Goal: Task Accomplishment & Management: Complete application form

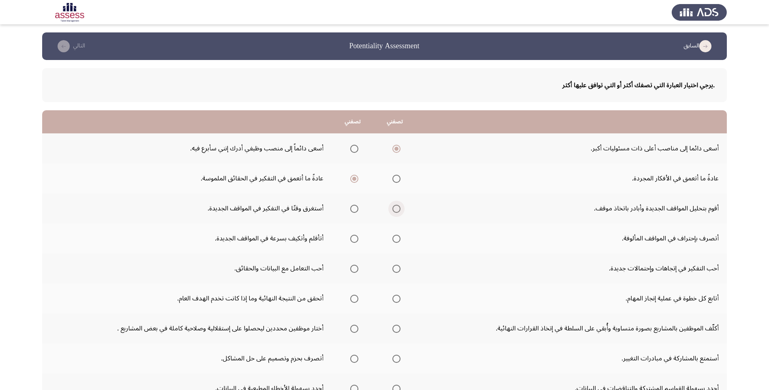
click at [400, 211] on span "Select an option" at bounding box center [396, 209] width 8 height 8
click at [400, 211] on input "Select an option" at bounding box center [396, 209] width 8 height 8
click at [398, 239] on span "Select an option" at bounding box center [396, 239] width 8 height 8
click at [398, 239] on input "Select an option" at bounding box center [396, 239] width 8 height 8
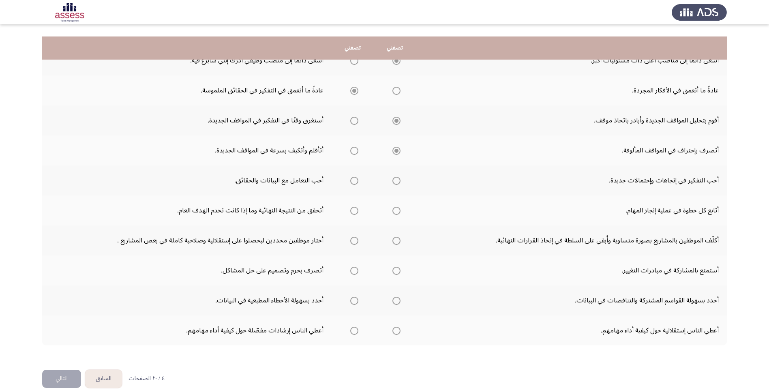
scroll to position [100, 0]
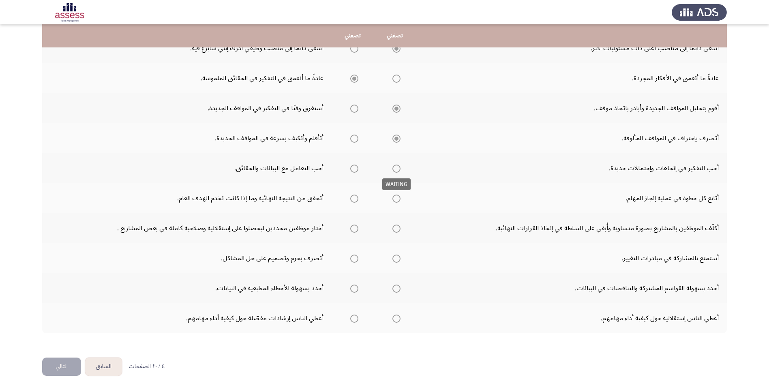
click at [399, 171] on span "Select an option" at bounding box center [396, 169] width 8 height 8
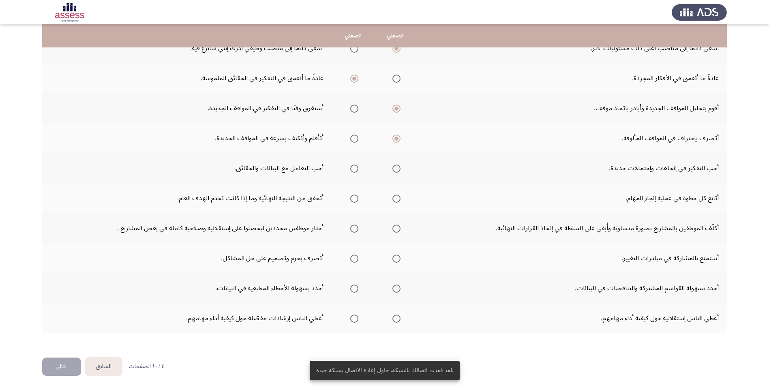
click at [399, 171] on span "Select an option" at bounding box center [396, 169] width 8 height 8
click at [399, 171] on input "Select an option" at bounding box center [396, 169] width 8 height 8
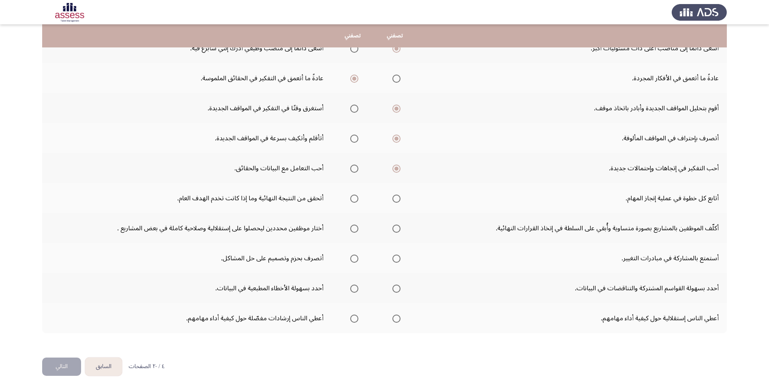
click at [354, 199] on span "Select an option" at bounding box center [354, 198] width 8 height 8
click at [354, 199] on input "Select an option" at bounding box center [354, 198] width 8 height 8
click at [397, 227] on span "Select an option" at bounding box center [396, 228] width 8 height 8
click at [397, 227] on input "Select an option" at bounding box center [396, 228] width 8 height 8
click at [396, 258] on span "Select an option" at bounding box center [396, 258] width 8 height 8
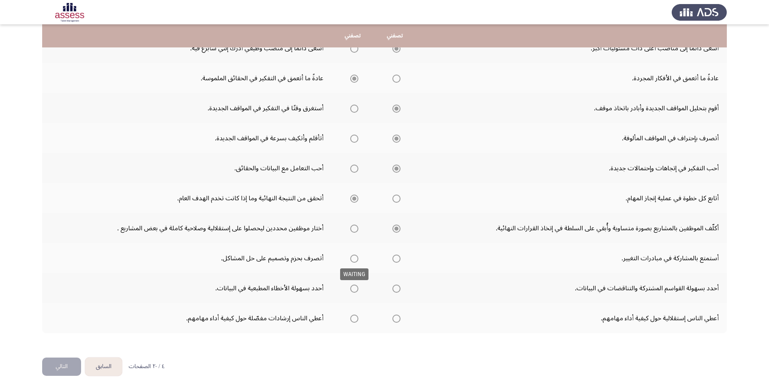
click at [356, 261] on span "Select an option" at bounding box center [354, 258] width 8 height 8
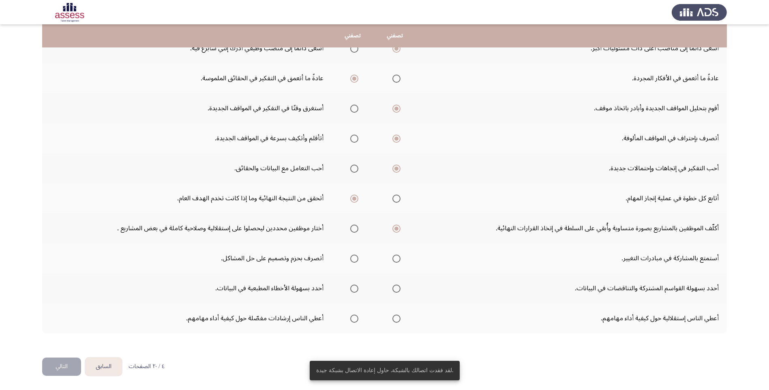
click at [358, 259] on span "Select an option" at bounding box center [354, 258] width 8 height 8
click at [358, 259] on input "Select an option" at bounding box center [354, 258] width 8 height 8
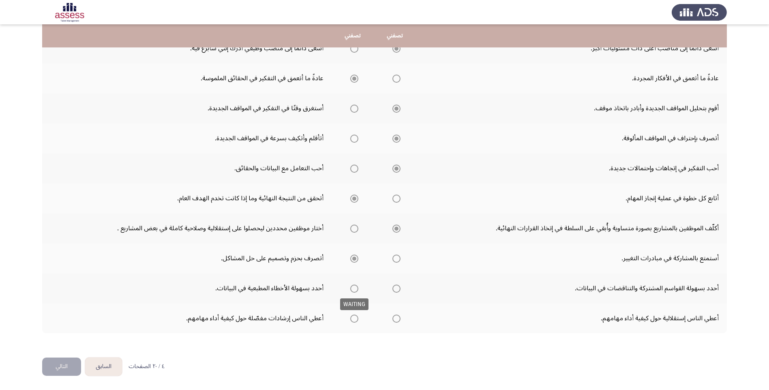
click at [356, 290] on span "Select an option" at bounding box center [354, 288] width 8 height 8
click at [399, 289] on span "Select an option" at bounding box center [396, 288] width 8 height 8
click at [398, 289] on span "Select an option" at bounding box center [396, 288] width 8 height 8
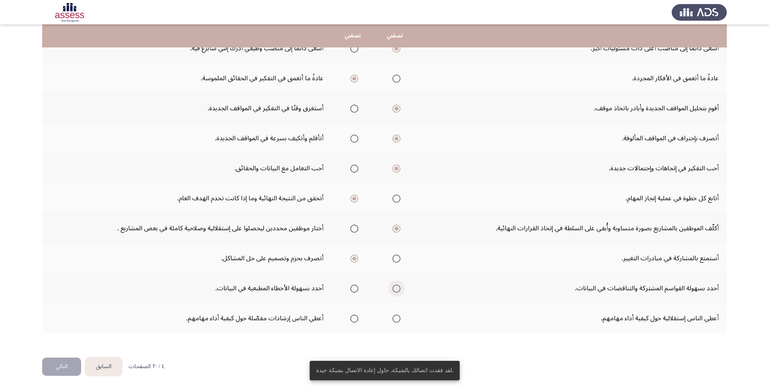
click at [397, 290] on span "Select an option" at bounding box center [396, 288] width 8 height 8
click at [397, 290] on input "Select an option" at bounding box center [396, 288] width 8 height 8
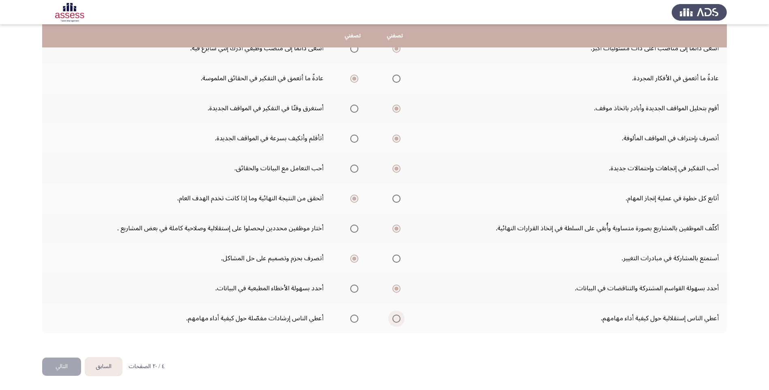
click at [396, 320] on span "Select an option" at bounding box center [396, 318] width 8 height 8
click at [396, 320] on input "Select an option" at bounding box center [396, 318] width 8 height 8
click at [70, 372] on button "التالي" at bounding box center [61, 366] width 39 height 18
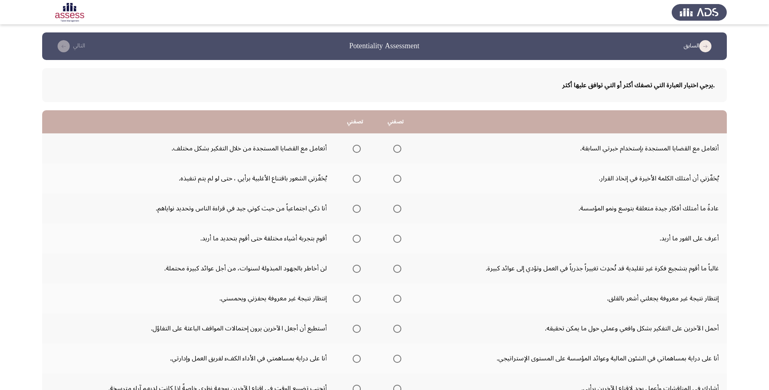
click at [393, 151] on span "Select an option" at bounding box center [397, 149] width 8 height 8
click at [393, 151] on input "Select an option" at bounding box center [397, 149] width 8 height 8
click at [358, 181] on span "Select an option" at bounding box center [357, 179] width 8 height 8
click at [358, 181] on input "Select an option" at bounding box center [357, 179] width 8 height 8
click at [353, 208] on span "Select an option" at bounding box center [357, 209] width 8 height 8
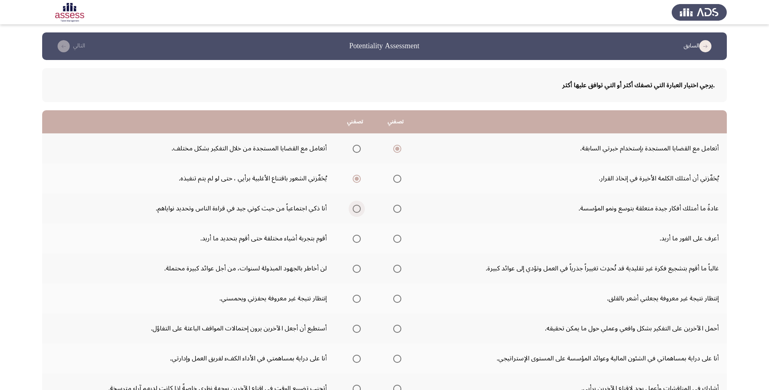
click at [353, 208] on input "Select an option" at bounding box center [357, 209] width 8 height 8
click at [395, 211] on span "Select an option" at bounding box center [397, 209] width 8 height 8
click at [395, 211] on input "Select an option" at bounding box center [397, 209] width 8 height 8
click at [356, 238] on span "Select an option" at bounding box center [357, 239] width 8 height 8
click at [356, 238] on input "Select an option" at bounding box center [357, 239] width 8 height 8
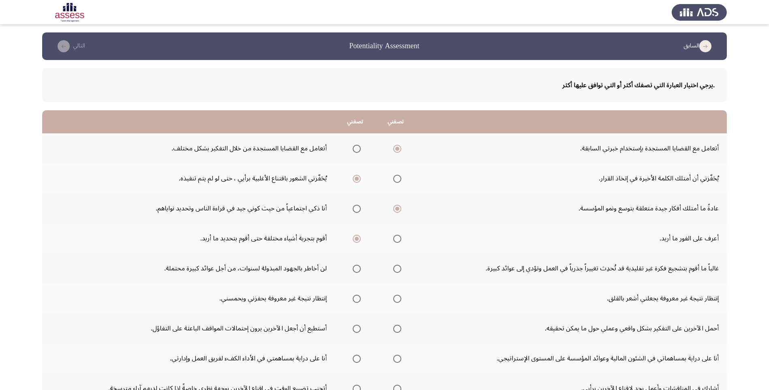
click at [397, 242] on span "Select an option" at bounding box center [397, 239] width 8 height 8
click at [397, 242] on input "Select an option" at bounding box center [397, 239] width 8 height 8
click at [395, 269] on span "Select an option" at bounding box center [397, 269] width 8 height 8
click at [395, 269] on input "Select an option" at bounding box center [397, 269] width 8 height 8
click at [393, 300] on span "Select an option" at bounding box center [397, 299] width 8 height 8
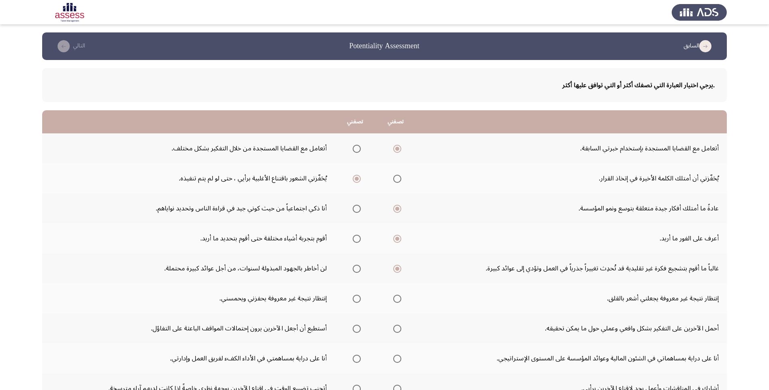
click at [393, 300] on input "Select an option" at bounding box center [397, 299] width 8 height 8
click at [361, 330] on th at bounding box center [355, 328] width 41 height 30
click at [357, 330] on span "Select an option" at bounding box center [357, 329] width 8 height 8
click at [357, 330] on input "Select an option" at bounding box center [357, 329] width 8 height 8
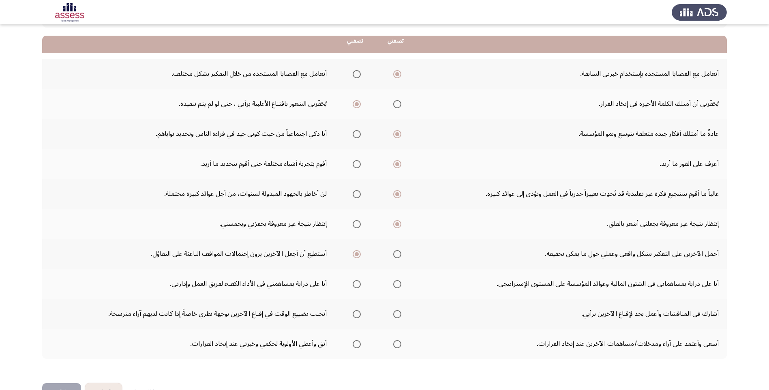
scroll to position [81, 0]
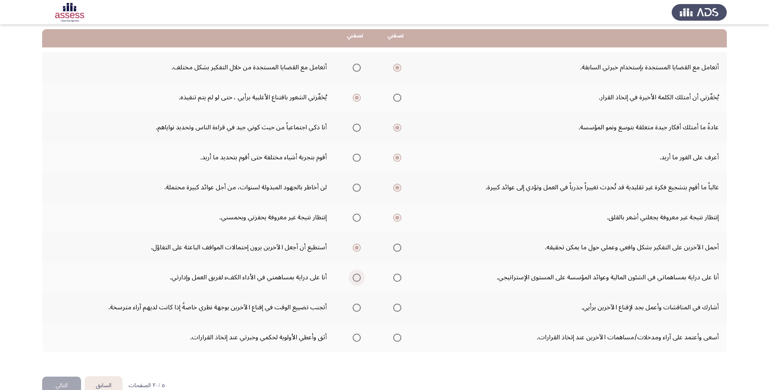
click at [356, 280] on span "Select an option" at bounding box center [357, 278] width 8 height 8
click at [356, 280] on input "Select an option" at bounding box center [357, 278] width 8 height 8
click at [355, 308] on span "Select an option" at bounding box center [357, 307] width 8 height 8
click at [355, 308] on input "Select an option" at bounding box center [357, 307] width 8 height 8
click at [357, 339] on span "Select an option" at bounding box center [357, 337] width 8 height 8
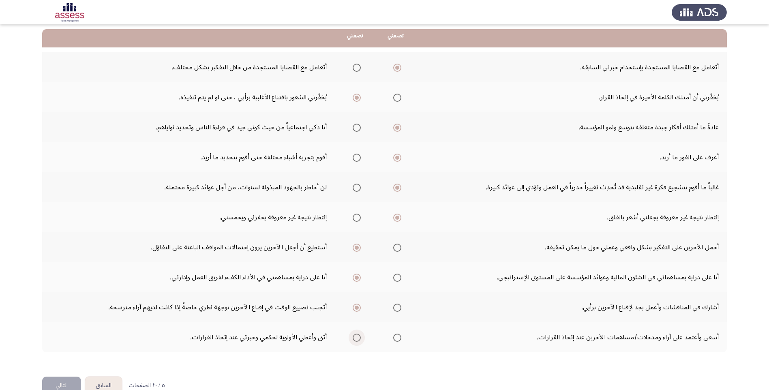
click at [357, 339] on input "Select an option" at bounding box center [357, 337] width 8 height 8
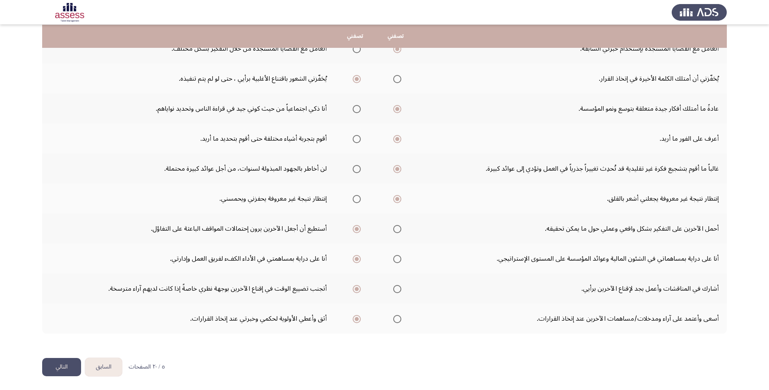
scroll to position [100, 0]
click at [66, 369] on button "التالي" at bounding box center [61, 366] width 39 height 18
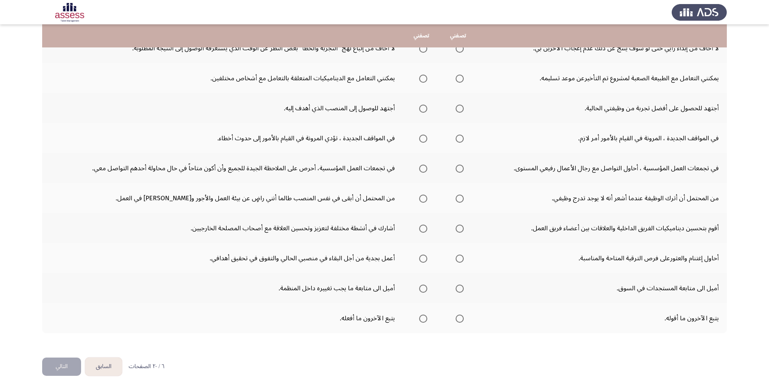
click at [117, 368] on button "السابق" at bounding box center [103, 366] width 37 height 18
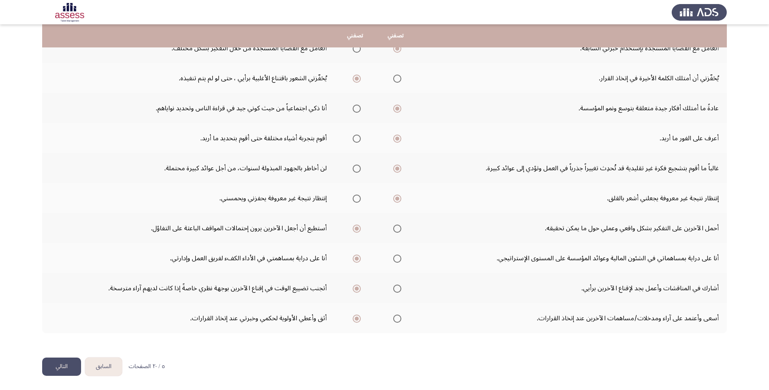
click at [393, 316] on span "Select an option" at bounding box center [397, 318] width 8 height 8
click at [393, 316] on input "Select an option" at bounding box center [397, 318] width 8 height 8
click at [63, 361] on button "التالي" at bounding box center [61, 366] width 39 height 18
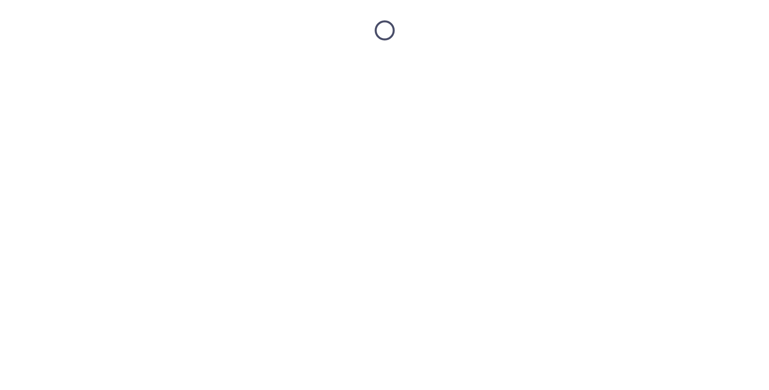
scroll to position [0, 0]
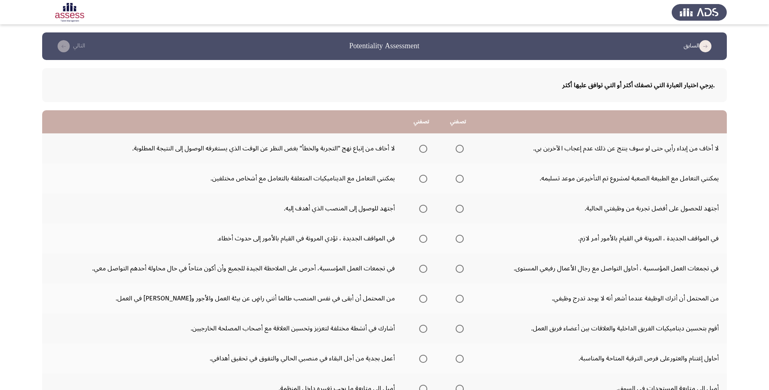
click at [460, 151] on span "Select an option" at bounding box center [459, 149] width 8 height 8
click at [460, 151] on input "Select an option" at bounding box center [459, 149] width 8 height 8
click at [462, 180] on span "Select an option" at bounding box center [459, 179] width 8 height 8
click at [462, 180] on input "Select an option" at bounding box center [459, 179] width 8 height 8
click at [450, 207] on th at bounding box center [458, 208] width 37 height 30
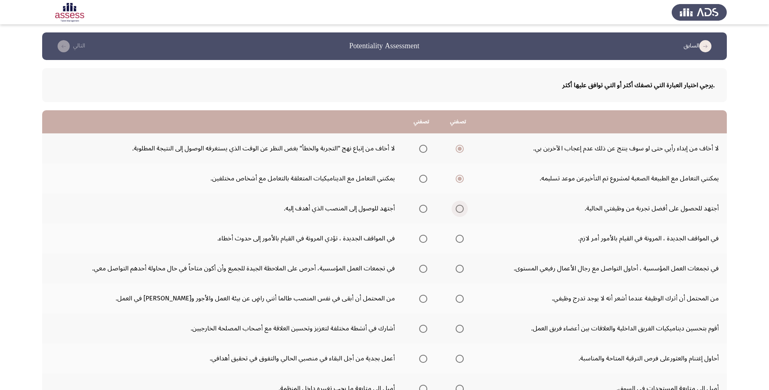
click at [458, 207] on span "Select an option" at bounding box center [459, 209] width 8 height 8
click at [458, 207] on input "Select an option" at bounding box center [459, 209] width 8 height 8
click at [461, 241] on span "Select an option" at bounding box center [459, 239] width 8 height 8
click at [461, 241] on input "Select an option" at bounding box center [459, 239] width 8 height 8
click at [419, 270] on span "Select an option" at bounding box center [423, 269] width 8 height 8
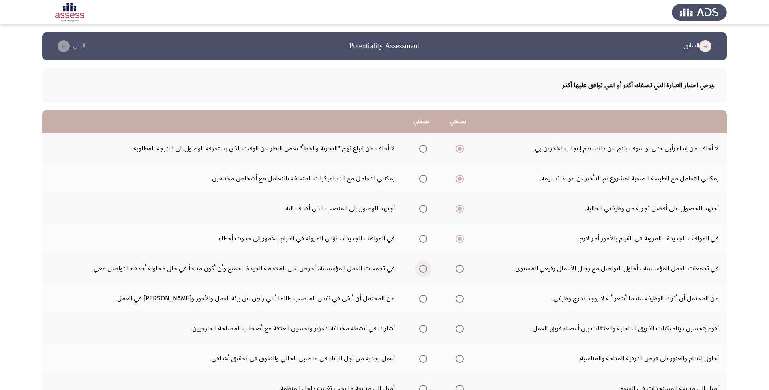
click at [419, 270] on input "Select an option" at bounding box center [423, 269] width 8 height 8
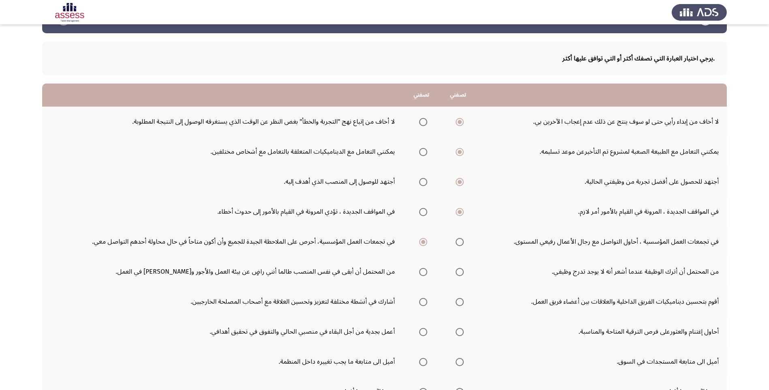
scroll to position [81, 0]
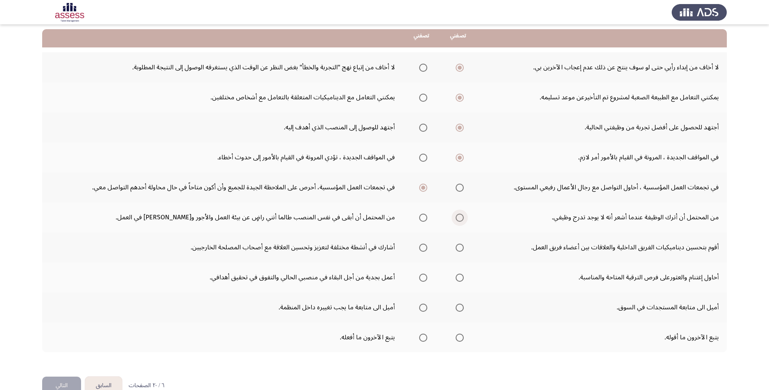
click at [454, 219] on label "Select an option" at bounding box center [457, 218] width 11 height 8
click at [455, 219] on input "Select an option" at bounding box center [459, 218] width 8 height 8
click at [425, 251] on span "Select an option" at bounding box center [423, 248] width 8 height 8
click at [425, 251] on input "Select an option" at bounding box center [423, 248] width 8 height 8
click at [455, 279] on span "Select an option" at bounding box center [459, 278] width 8 height 8
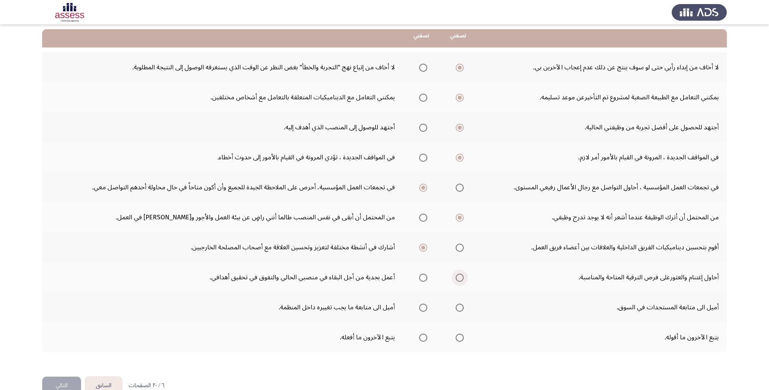
click at [455, 279] on input "Select an option" at bounding box center [459, 278] width 8 height 8
click at [461, 306] on span "Select an option" at bounding box center [459, 307] width 8 height 8
click at [461, 306] on input "Select an option" at bounding box center [459, 307] width 8 height 8
click at [427, 308] on span "Select an option" at bounding box center [423, 307] width 8 height 8
click at [427, 308] on input "Select an option" at bounding box center [423, 307] width 8 height 8
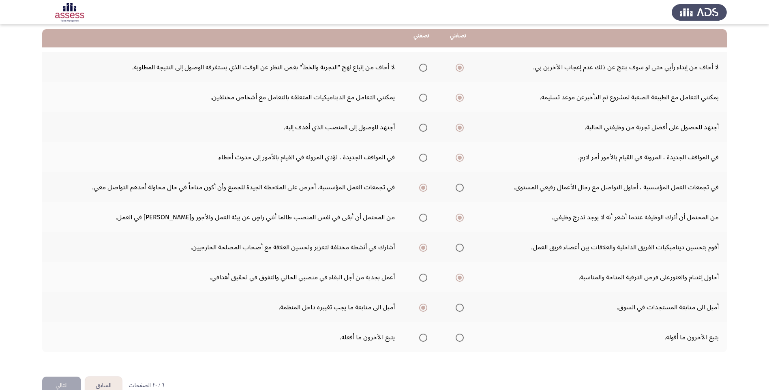
click at [457, 340] on span "Select an option" at bounding box center [459, 337] width 8 height 8
click at [457, 340] on input "Select an option" at bounding box center [459, 337] width 8 height 8
click at [50, 378] on button "التالي" at bounding box center [61, 385] width 39 height 18
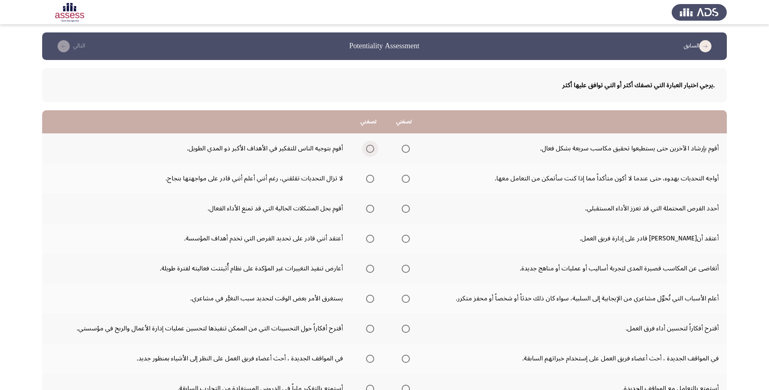
click at [373, 148] on span "Select an option" at bounding box center [370, 149] width 8 height 8
click at [373, 148] on input "Select an option" at bounding box center [370, 149] width 8 height 8
click at [408, 179] on span "Select an option" at bounding box center [406, 179] width 8 height 8
click at [408, 179] on input "Select an option" at bounding box center [406, 179] width 8 height 8
click at [546, 240] on td "أعتقد أن[PERSON_NAME] قادر على إدارة فريق العمل." at bounding box center [573, 238] width 305 height 30
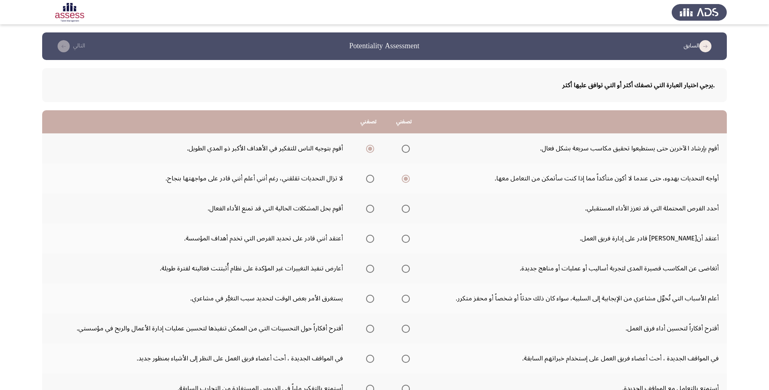
click at [374, 209] on span "Select an option" at bounding box center [370, 209] width 8 height 8
click at [374, 209] on input "Select an option" at bounding box center [370, 209] width 8 height 8
click at [408, 207] on span "Select an option" at bounding box center [406, 209] width 8 height 8
click at [408, 207] on input "Select an option" at bounding box center [406, 209] width 8 height 8
click at [404, 240] on span "Select an option" at bounding box center [406, 239] width 8 height 8
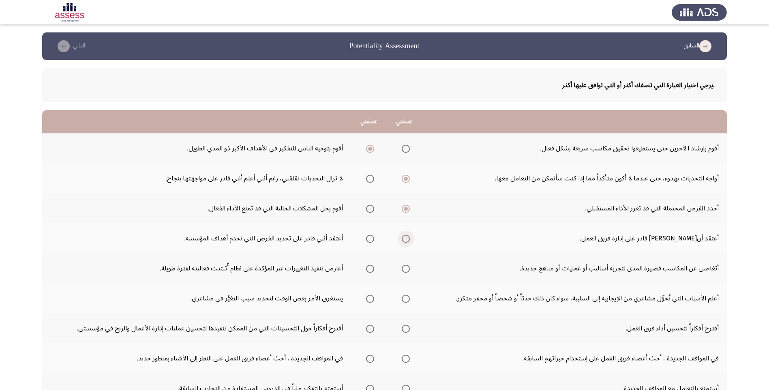
click at [404, 240] on input "Select an option" at bounding box center [406, 239] width 8 height 8
click at [404, 271] on span "Select an option" at bounding box center [406, 269] width 8 height 8
click at [404, 271] on input "Select an option" at bounding box center [406, 269] width 8 height 8
click at [407, 299] on span "Select an option" at bounding box center [406, 299] width 8 height 8
click at [407, 299] on input "Select an option" at bounding box center [406, 299] width 8 height 8
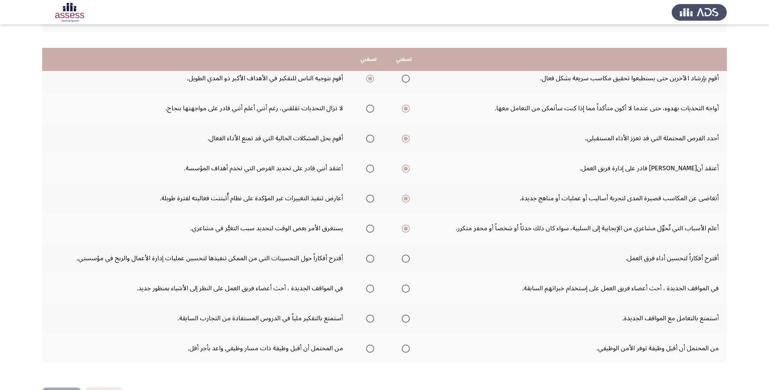
scroll to position [100, 0]
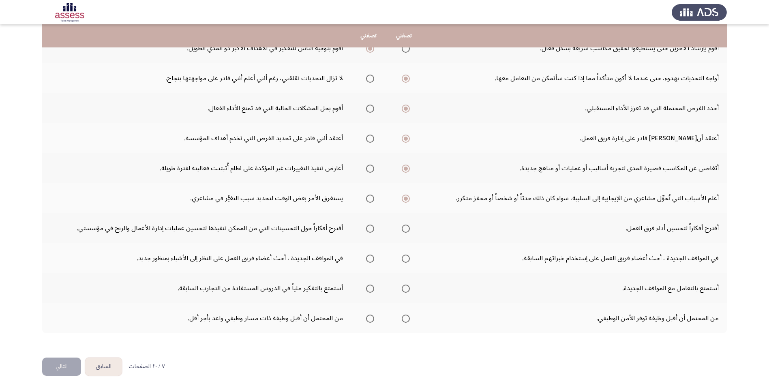
click at [372, 228] on span "Select an option" at bounding box center [370, 228] width 8 height 8
click at [372, 228] on input "Select an option" at bounding box center [370, 228] width 8 height 8
click at [371, 260] on span "Select an option" at bounding box center [370, 258] width 8 height 8
click at [371, 260] on input "Select an option" at bounding box center [370, 258] width 8 height 8
click at [405, 288] on span "Select an option" at bounding box center [406, 288] width 8 height 8
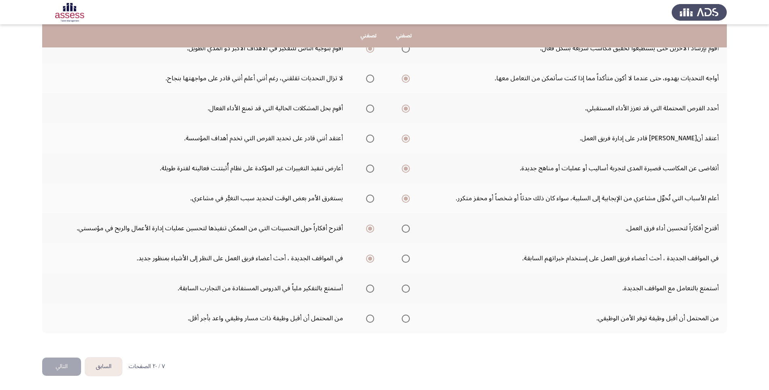
click at [405, 288] on input "Select an option" at bounding box center [406, 288] width 8 height 8
click at [368, 319] on span "Select an option" at bounding box center [370, 318] width 8 height 8
click at [368, 319] on input "Select an option" at bounding box center [370, 318] width 8 height 8
click at [407, 319] on span "Select an option" at bounding box center [406, 318] width 8 height 8
click at [407, 319] on input "Select an option" at bounding box center [406, 318] width 8 height 8
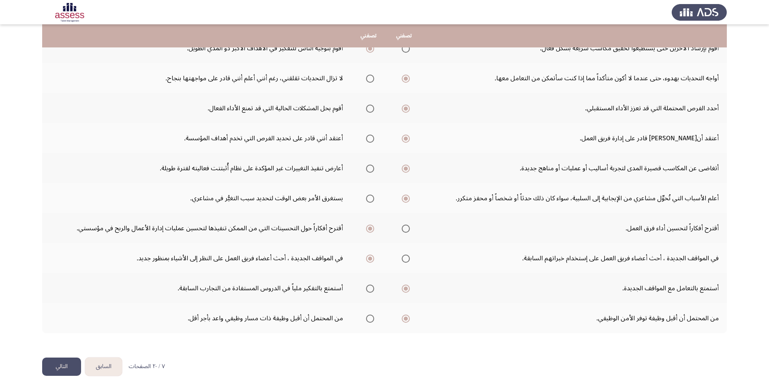
click at [366, 322] on label "Select an option" at bounding box center [368, 318] width 11 height 8
click at [366, 322] on input "Select an option" at bounding box center [370, 318] width 8 height 8
click at [405, 321] on span "Select an option" at bounding box center [406, 318] width 8 height 8
click at [405, 321] on input "Select an option" at bounding box center [406, 318] width 8 height 8
click at [65, 366] on button "التالي" at bounding box center [61, 366] width 39 height 18
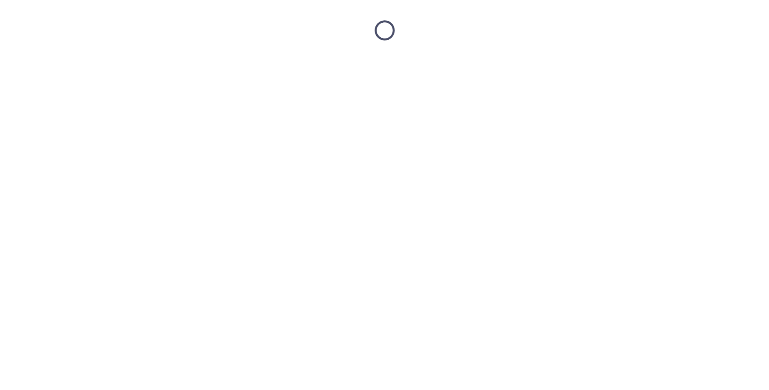
scroll to position [0, 0]
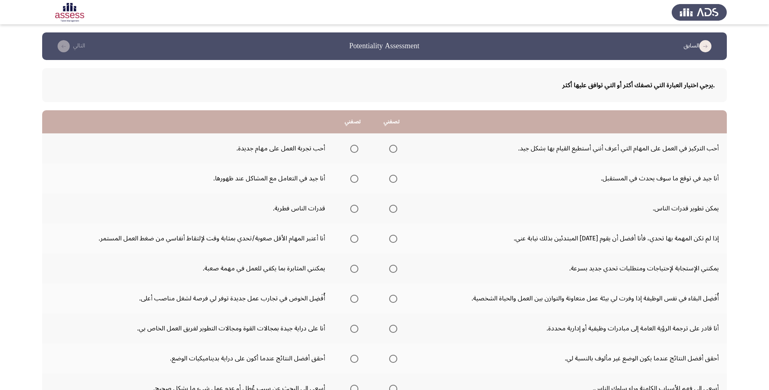
click at [353, 151] on span "Select an option" at bounding box center [354, 149] width 8 height 8
click at [353, 151] on input "Select an option" at bounding box center [354, 149] width 8 height 8
click at [389, 182] on span "Select an option" at bounding box center [393, 179] width 8 height 8
click at [389, 182] on input "Select an option" at bounding box center [393, 179] width 8 height 8
click at [353, 180] on span "Select an option" at bounding box center [354, 179] width 8 height 8
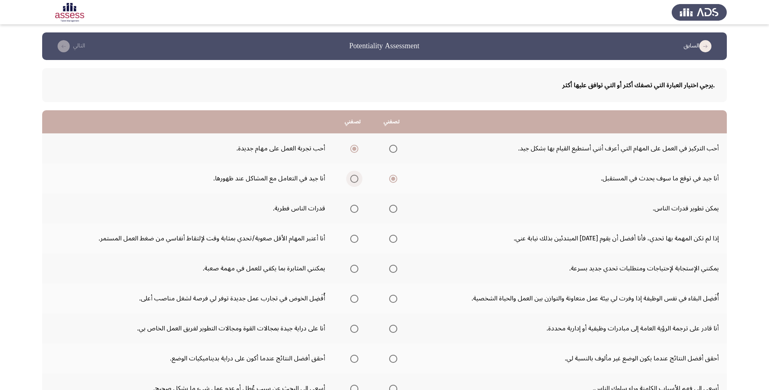
click at [353, 180] on input "Select an option" at bounding box center [354, 179] width 8 height 8
click at [391, 181] on span "Select an option" at bounding box center [393, 179] width 8 height 8
click at [391, 181] on input "Select an option" at bounding box center [393, 179] width 8 height 8
click at [392, 207] on span "Select an option" at bounding box center [393, 209] width 8 height 8
click at [392, 207] on input "Select an option" at bounding box center [393, 209] width 8 height 8
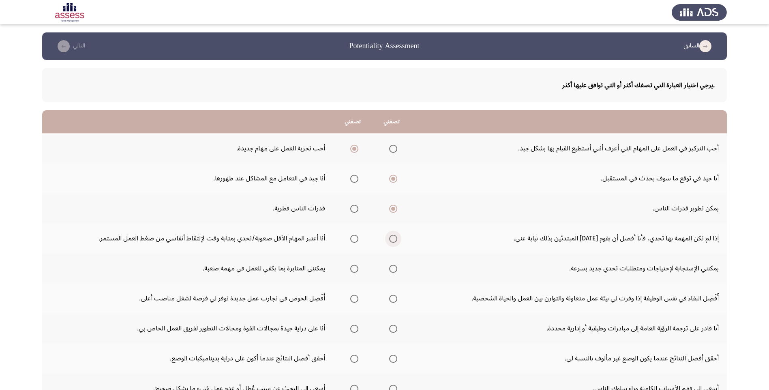
click at [393, 239] on span "Select an option" at bounding box center [393, 239] width 0 height 0
click at [391, 238] on input "Select an option" at bounding box center [393, 239] width 8 height 8
click at [392, 271] on span "Select an option" at bounding box center [393, 269] width 8 height 8
click at [392, 271] on input "Select an option" at bounding box center [393, 269] width 8 height 8
click at [353, 301] on span "Select an option" at bounding box center [354, 299] width 8 height 8
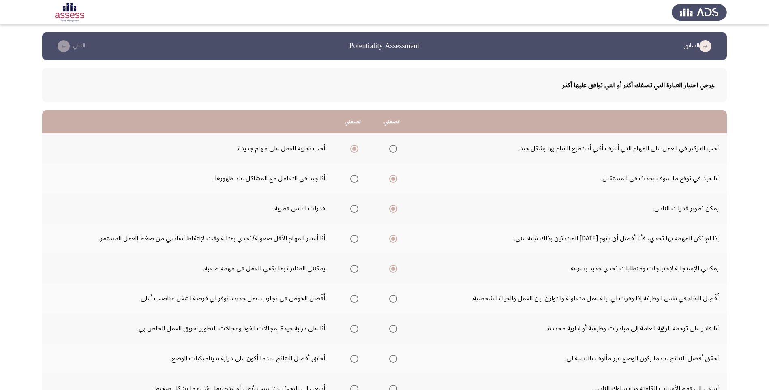
click at [353, 301] on input "Select an option" at bounding box center [354, 299] width 8 height 8
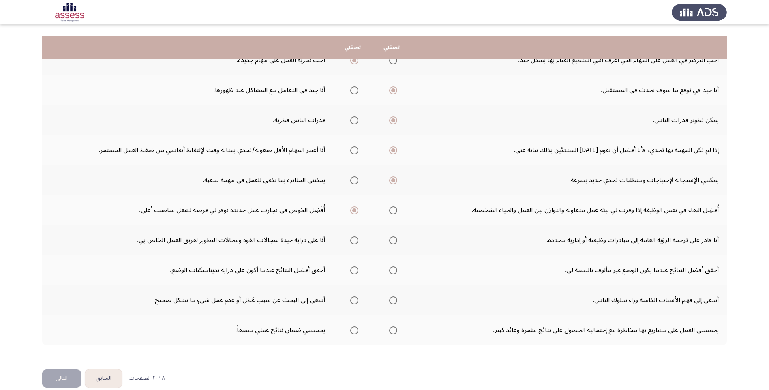
scroll to position [100, 0]
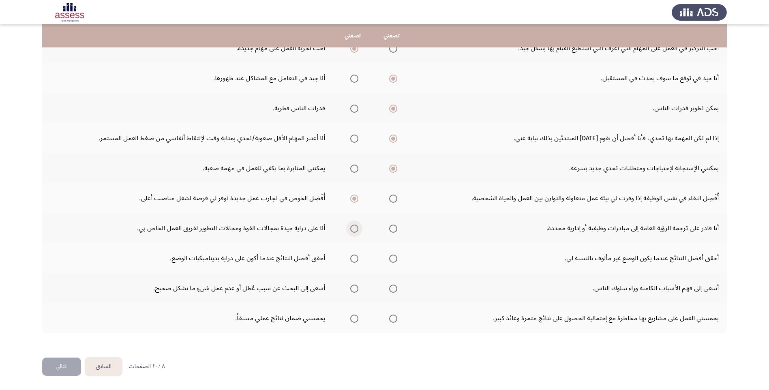
click at [352, 232] on span "Select an option" at bounding box center [354, 228] width 8 height 8
click at [352, 232] on input "Select an option" at bounding box center [354, 228] width 8 height 8
click at [356, 259] on span "Select an option" at bounding box center [354, 258] width 8 height 8
click at [356, 259] on input "Select an option" at bounding box center [354, 258] width 8 height 8
click at [354, 288] on span "Select an option" at bounding box center [354, 288] width 8 height 8
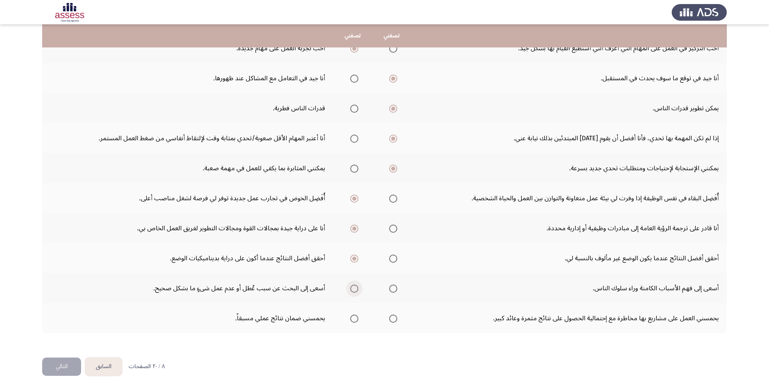
click at [354, 288] on input "Select an option" at bounding box center [354, 288] width 8 height 8
click at [393, 284] on span "Select an option" at bounding box center [393, 288] width 8 height 8
click at [393, 284] on input "Select an option" at bounding box center [393, 288] width 8 height 8
click at [389, 318] on span "Select an option" at bounding box center [393, 318] width 8 height 8
click at [389, 318] on input "Select an option" at bounding box center [393, 318] width 8 height 8
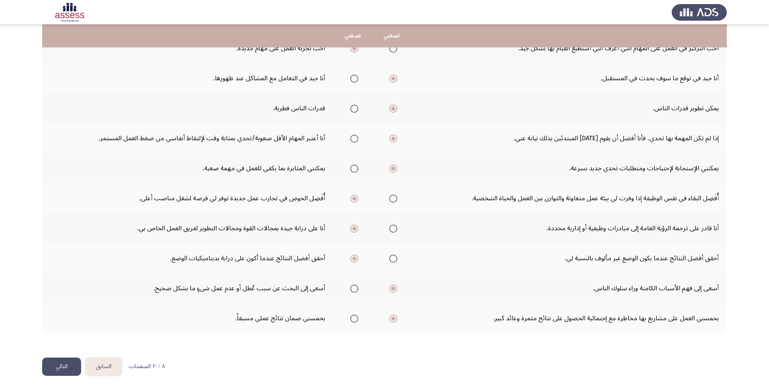
click at [74, 367] on button "التالي" at bounding box center [61, 366] width 39 height 18
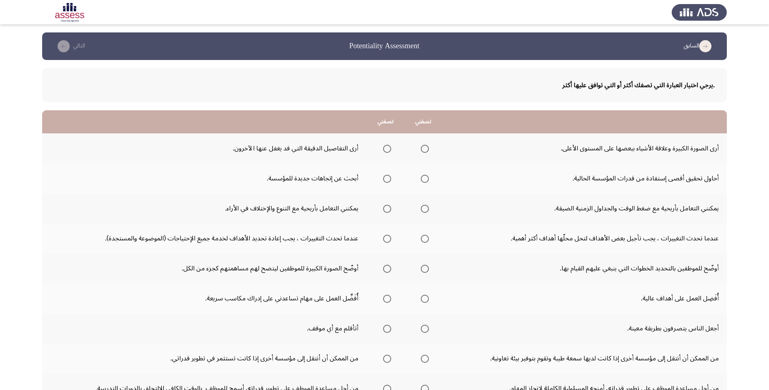
click at [421, 150] on span "Select an option" at bounding box center [425, 149] width 8 height 8
click at [421, 150] on input "Select an option" at bounding box center [425, 149] width 8 height 8
click at [383, 179] on span "Select an option" at bounding box center [387, 179] width 8 height 8
click at [383, 179] on input "Select an option" at bounding box center [387, 179] width 8 height 8
click at [422, 208] on span "Select an option" at bounding box center [425, 209] width 8 height 8
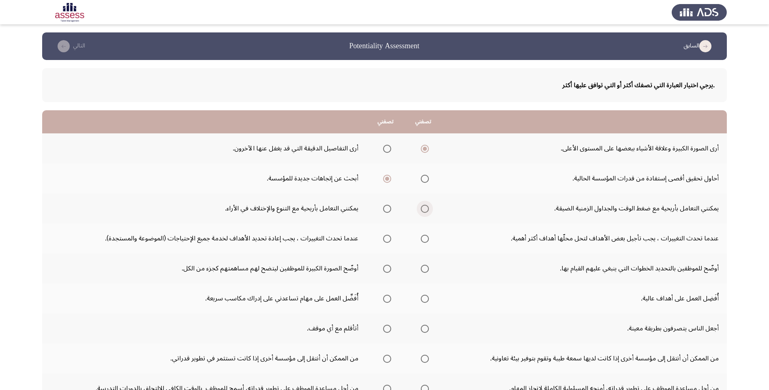
click at [422, 208] on input "Select an option" at bounding box center [425, 209] width 8 height 8
click at [385, 213] on mat-radio-group "Select an option" at bounding box center [385, 208] width 11 height 14
click at [385, 211] on span "Select an option" at bounding box center [387, 209] width 8 height 8
click at [385, 211] on input "Select an option" at bounding box center [387, 209] width 8 height 8
click at [384, 238] on span "Select an option" at bounding box center [387, 239] width 8 height 8
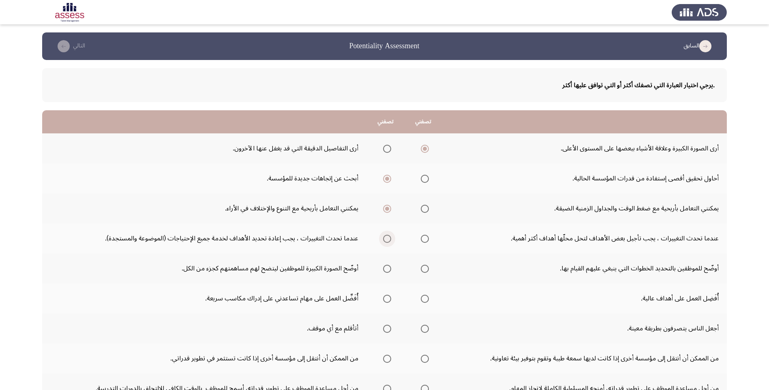
click at [384, 238] on input "Select an option" at bounding box center [387, 239] width 8 height 8
click at [383, 267] on span "Select an option" at bounding box center [387, 269] width 8 height 8
click at [383, 267] on input "Select an option" at bounding box center [387, 269] width 8 height 8
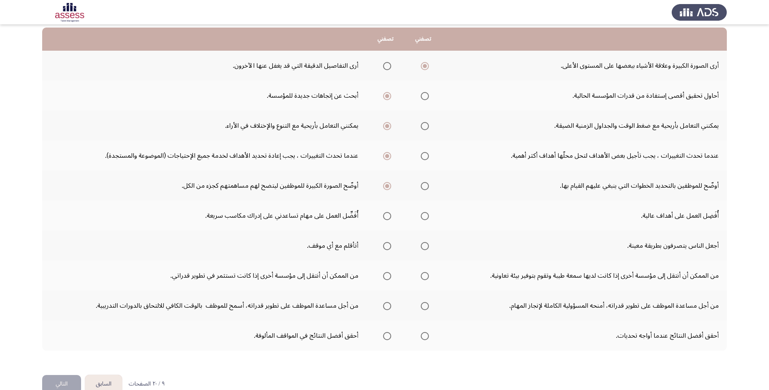
scroll to position [100, 0]
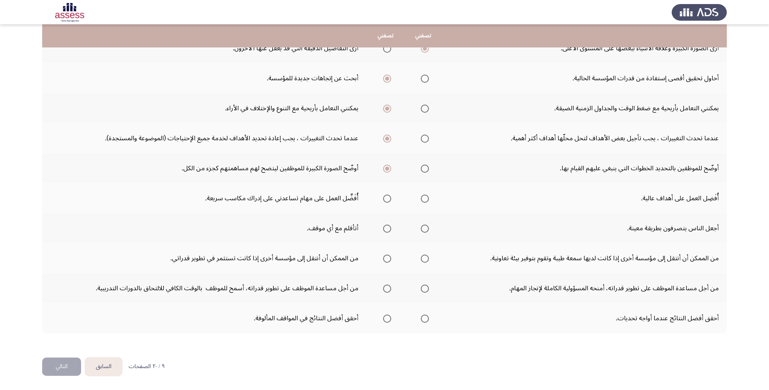
click at [421, 199] on span "Select an option" at bounding box center [425, 198] width 8 height 8
click at [421, 199] on input "Select an option" at bounding box center [425, 198] width 8 height 8
click at [386, 230] on span "Select an option" at bounding box center [387, 228] width 8 height 8
click at [386, 230] on input "Select an option" at bounding box center [387, 228] width 8 height 8
click at [388, 258] on span "Select an option" at bounding box center [387, 258] width 8 height 8
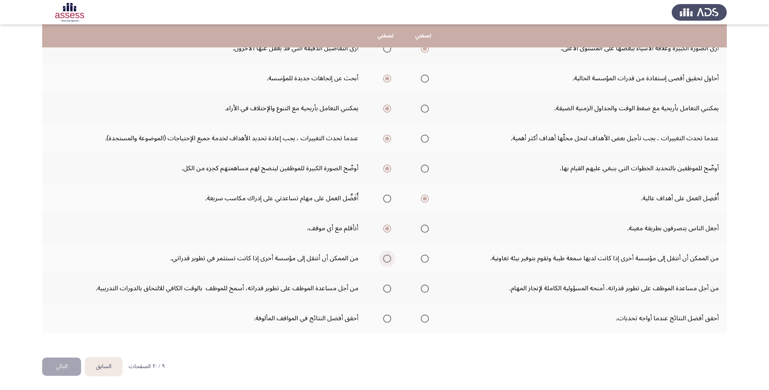
click at [388, 258] on input "Select an option" at bounding box center [387, 258] width 8 height 8
click at [387, 288] on span "Select an option" at bounding box center [387, 288] width 8 height 8
click at [387, 288] on input "Select an option" at bounding box center [387, 288] width 8 height 8
click at [421, 291] on span "Select an option" at bounding box center [425, 288] width 8 height 8
click at [421, 291] on input "Select an option" at bounding box center [425, 288] width 8 height 8
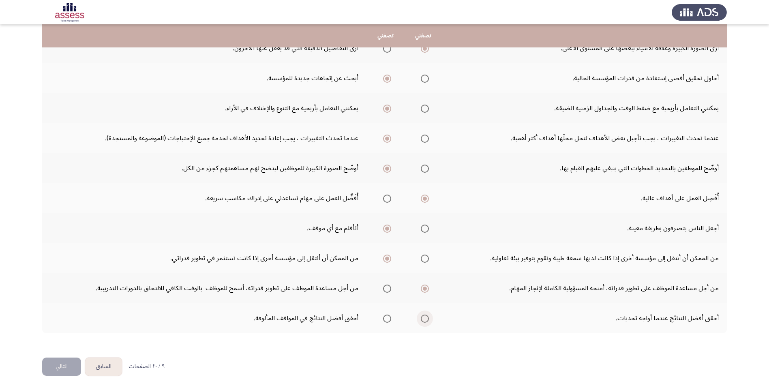
click at [423, 316] on span "Select an option" at bounding box center [425, 318] width 8 height 8
click at [423, 316] on input "Select an option" at bounding box center [425, 318] width 8 height 8
click at [423, 316] on span "Select an option" at bounding box center [425, 318] width 8 height 8
click at [423, 316] on input "Select an option" at bounding box center [425, 318] width 8 height 8
click at [70, 372] on button "التالي" at bounding box center [61, 366] width 39 height 18
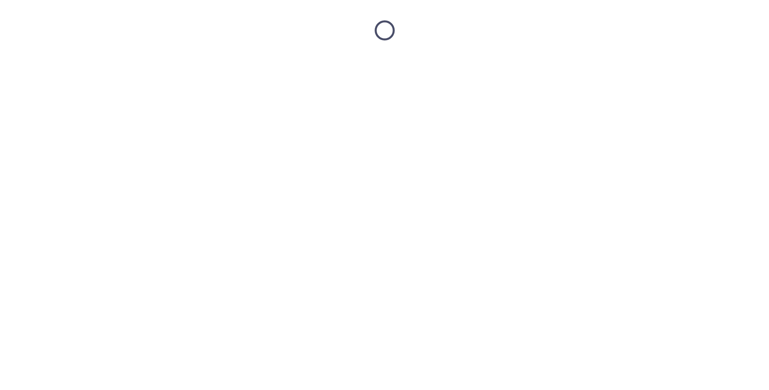
scroll to position [0, 0]
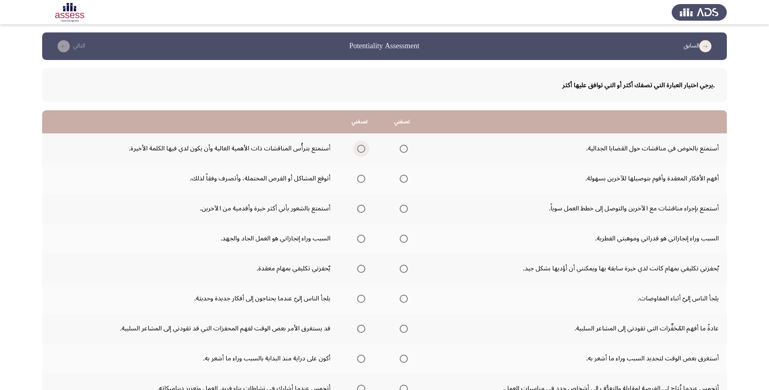
click at [363, 152] on span "Select an option" at bounding box center [361, 149] width 8 height 8
click at [363, 152] on input "Select an option" at bounding box center [361, 149] width 8 height 8
click at [359, 177] on span "Select an option" at bounding box center [361, 179] width 8 height 8
click at [359, 177] on input "Select an option" at bounding box center [361, 179] width 8 height 8
click at [404, 208] on span "Select an option" at bounding box center [404, 209] width 8 height 8
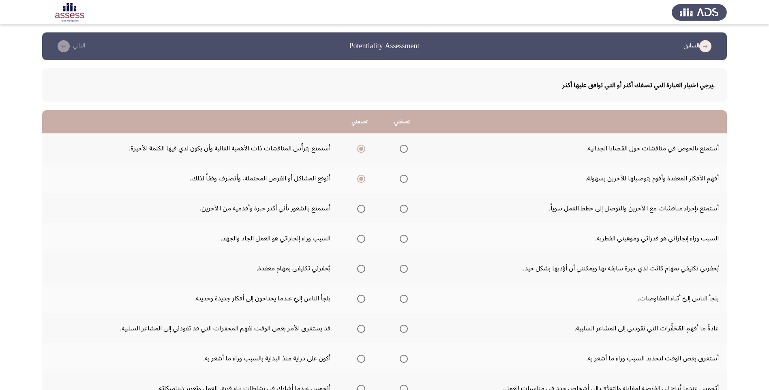
click at [404, 208] on input "Select an option" at bounding box center [404, 209] width 8 height 8
click at [361, 238] on span "Select an option" at bounding box center [361, 239] width 8 height 8
click at [361, 238] on input "Select an option" at bounding box center [361, 239] width 8 height 8
click at [368, 267] on th at bounding box center [359, 268] width 43 height 30
click at [364, 267] on span "Select an option" at bounding box center [361, 269] width 8 height 8
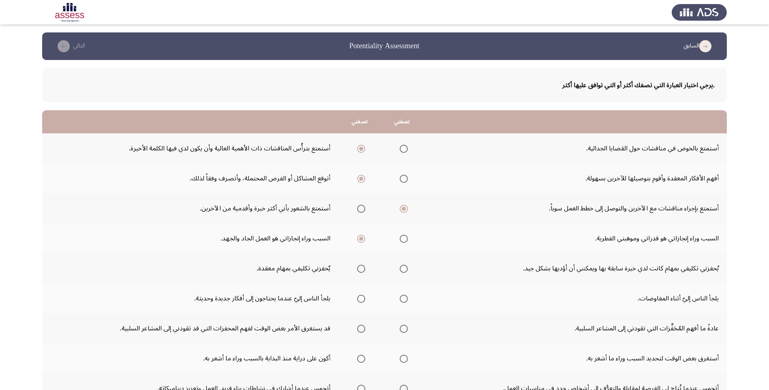
click at [364, 267] on input "Select an option" at bounding box center [361, 269] width 8 height 8
click at [406, 297] on span "Select an option" at bounding box center [404, 299] width 8 height 8
click at [406, 297] on input "Select an option" at bounding box center [404, 299] width 8 height 8
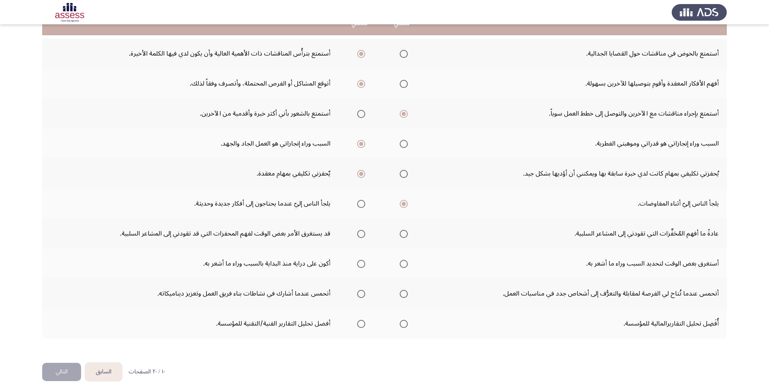
scroll to position [100, 0]
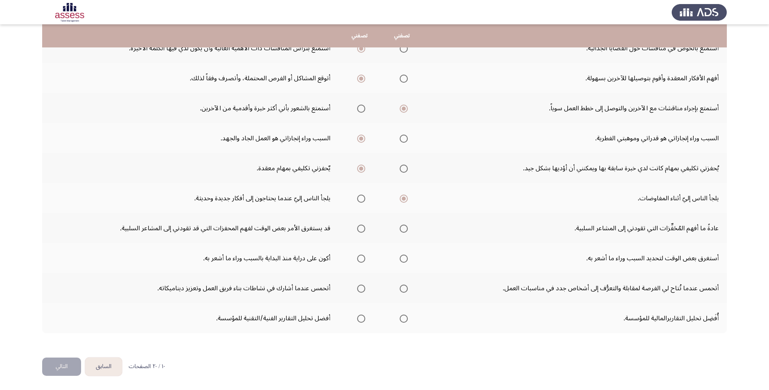
click at [404, 229] on span "Select an option" at bounding box center [404, 228] width 8 height 8
click at [404, 229] on input "Select an option" at bounding box center [404, 228] width 8 height 8
click at [361, 263] on mat-radio-group "Select an option" at bounding box center [359, 258] width 11 height 14
click at [361, 257] on span "Select an option" at bounding box center [361, 258] width 8 height 8
click at [361, 257] on input "Select an option" at bounding box center [361, 258] width 8 height 8
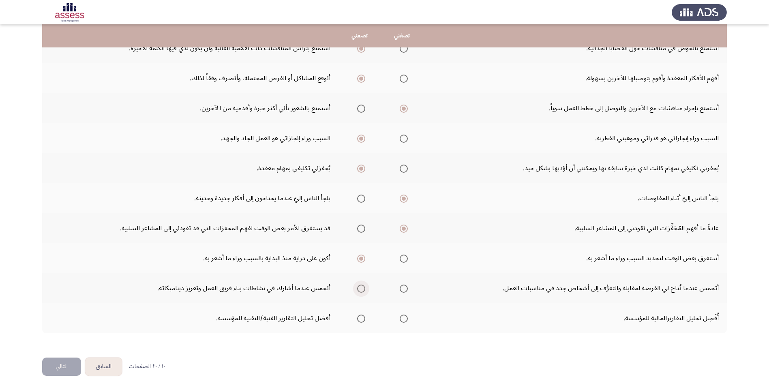
click at [362, 286] on span "Select an option" at bounding box center [361, 288] width 8 height 8
click at [362, 286] on input "Select an option" at bounding box center [361, 288] width 8 height 8
click at [404, 318] on span "Select an option" at bounding box center [404, 318] width 8 height 8
click at [404, 318] on input "Select an option" at bounding box center [404, 318] width 8 height 8
click at [71, 364] on button "التالي" at bounding box center [61, 366] width 39 height 18
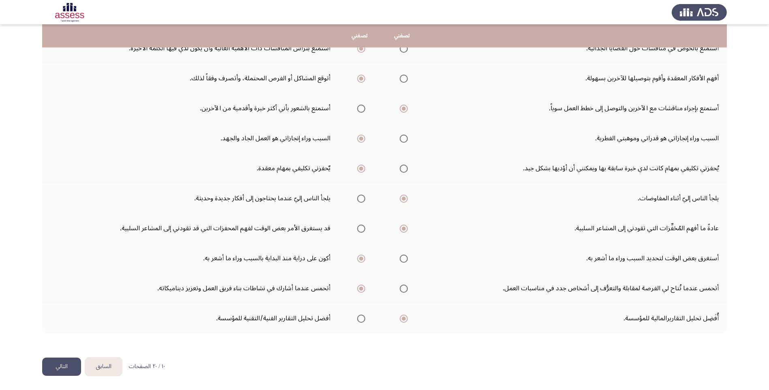
scroll to position [0, 0]
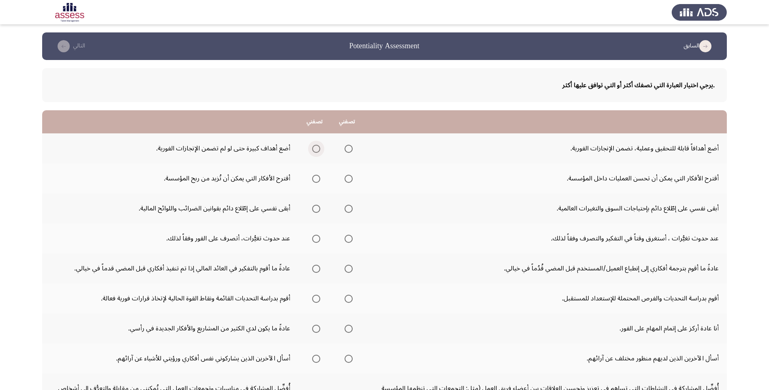
click at [316, 149] on span "Select an option" at bounding box center [316, 149] width 0 height 0
click at [315, 149] on input "Select an option" at bounding box center [316, 149] width 8 height 8
click at [314, 177] on span "Select an option" at bounding box center [316, 179] width 8 height 8
click at [314, 177] on input "Select an option" at bounding box center [316, 179] width 8 height 8
click at [346, 210] on span "Select an option" at bounding box center [348, 209] width 8 height 8
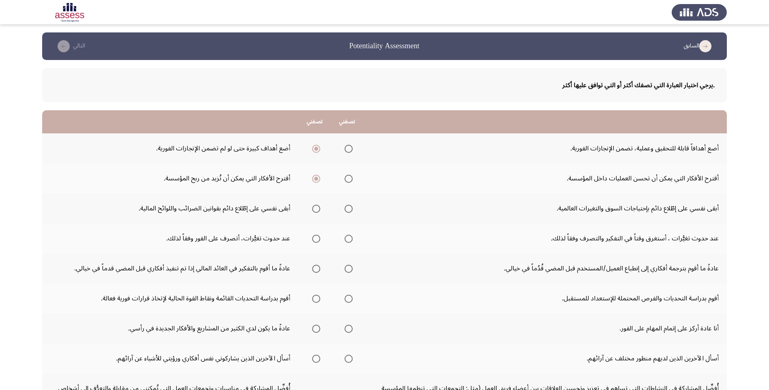
click at [346, 210] on input "Select an option" at bounding box center [348, 209] width 8 height 8
click at [317, 237] on span "Select an option" at bounding box center [316, 239] width 8 height 8
click at [317, 237] on input "Select an option" at bounding box center [316, 239] width 8 height 8
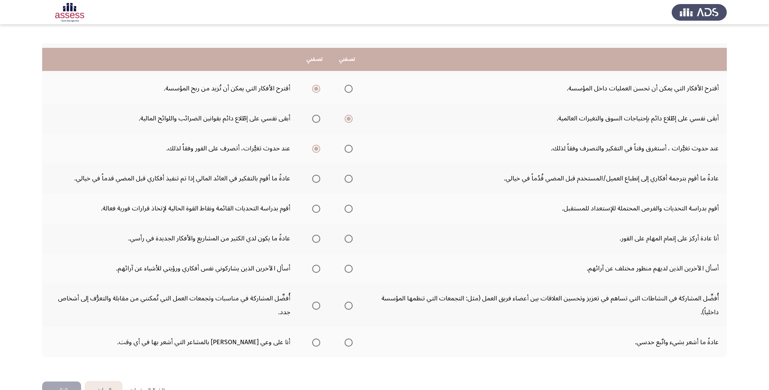
scroll to position [114, 0]
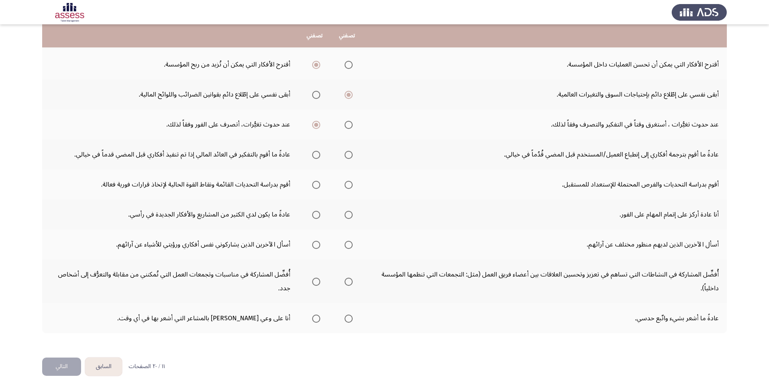
click at [314, 157] on span "Select an option" at bounding box center [316, 155] width 8 height 8
click at [314, 157] on input "Select an option" at bounding box center [316, 155] width 8 height 8
click at [349, 184] on span "Select an option" at bounding box center [348, 185] width 8 height 8
click at [349, 184] on input "Select an option" at bounding box center [348, 185] width 8 height 8
click at [346, 216] on span "Select an option" at bounding box center [348, 215] width 8 height 8
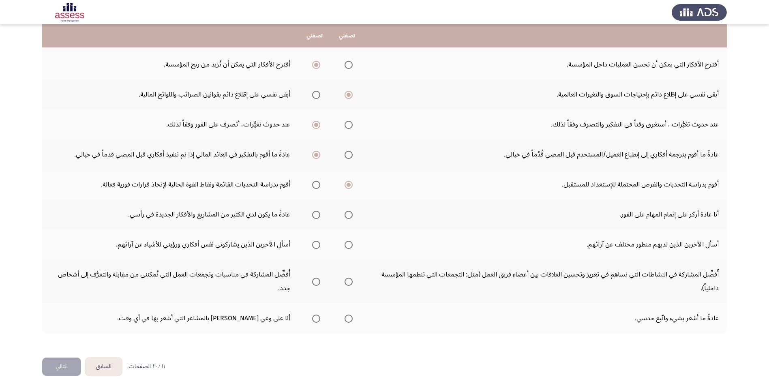
click at [346, 216] on input "Select an option" at bounding box center [348, 215] width 8 height 8
click at [318, 215] on span "Select an option" at bounding box center [316, 215] width 8 height 8
click at [318, 215] on input "Select an option" at bounding box center [316, 215] width 8 height 8
click at [346, 219] on mat-radio-group "Select an option" at bounding box center [346, 214] width 11 height 14
click at [346, 247] on span "Select an option" at bounding box center [348, 245] width 8 height 8
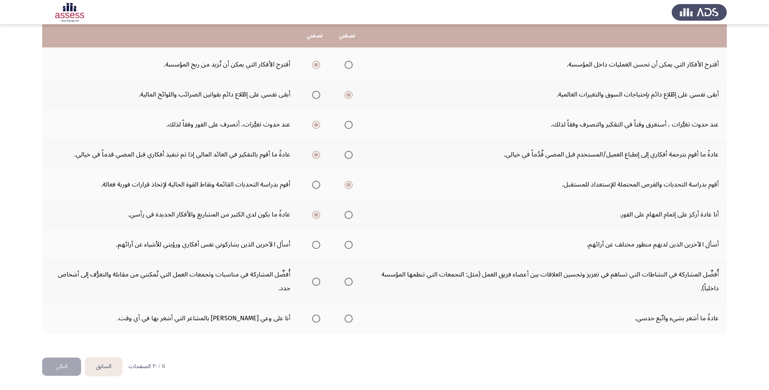
click at [346, 247] on input "Select an option" at bounding box center [348, 245] width 8 height 8
click at [315, 280] on span "Select an option" at bounding box center [316, 282] width 8 height 8
click at [315, 280] on input "Select an option" at bounding box center [316, 282] width 8 height 8
click at [344, 282] on span "Select an option" at bounding box center [348, 282] width 8 height 8
click at [344, 282] on input "Select an option" at bounding box center [348, 282] width 8 height 8
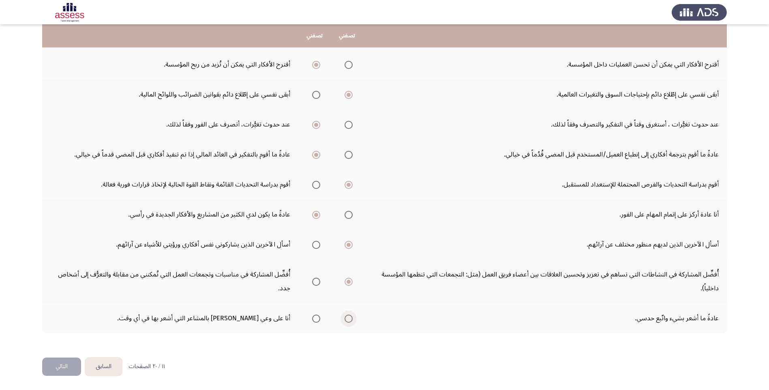
click at [350, 317] on span "Select an option" at bounding box center [348, 318] width 8 height 8
click at [350, 317] on input "Select an option" at bounding box center [348, 318] width 8 height 8
click at [62, 370] on button "التالي" at bounding box center [61, 366] width 39 height 18
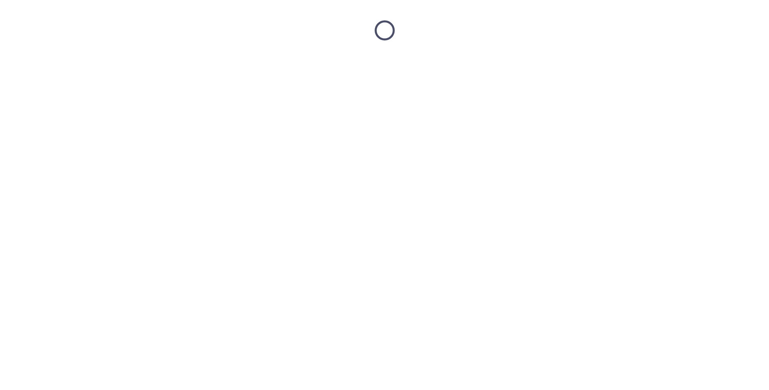
scroll to position [0, 0]
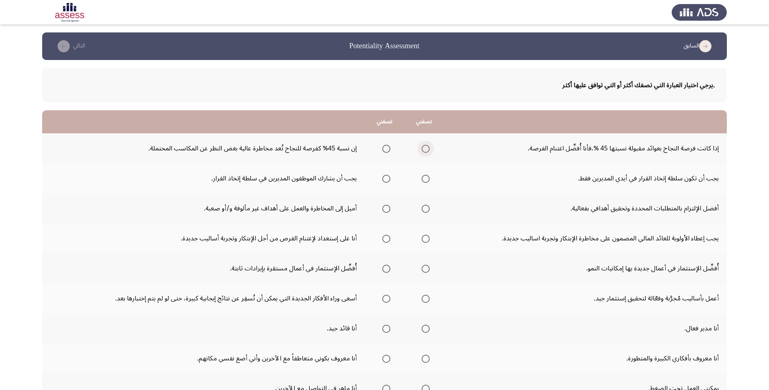
click at [425, 149] on span "Select an option" at bounding box center [425, 149] width 8 height 8
click at [425, 149] on input "Select an option" at bounding box center [425, 149] width 8 height 8
click at [425, 179] on span "Select an option" at bounding box center [425, 179] width 8 height 8
click at [425, 179] on input "Select an option" at bounding box center [425, 179] width 8 height 8
click at [381, 183] on mat-radio-group "Select an option" at bounding box center [384, 178] width 11 height 14
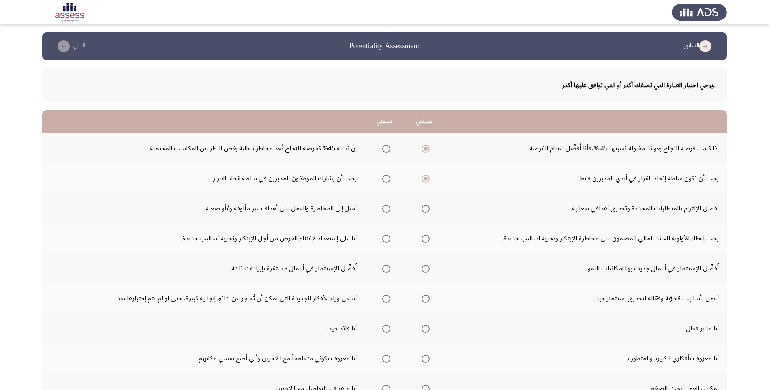
click at [382, 182] on span "Select an option" at bounding box center [386, 179] width 8 height 8
click at [382, 182] on input "Select an option" at bounding box center [386, 179] width 8 height 8
click at [386, 209] on span "Select an option" at bounding box center [386, 209] width 0 height 0
click at [385, 209] on input "Select an option" at bounding box center [386, 209] width 8 height 8
click at [390, 238] on th at bounding box center [384, 238] width 39 height 30
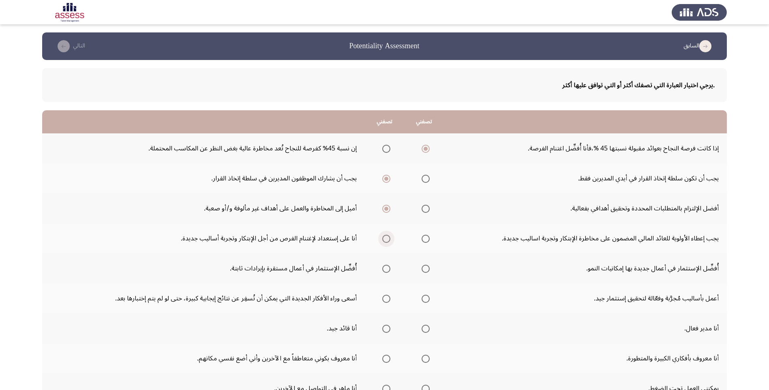
click at [385, 238] on span "Select an option" at bounding box center [386, 239] width 8 height 8
click at [385, 238] on input "Select an option" at bounding box center [386, 239] width 8 height 8
click at [424, 273] on mat-radio-group "Select an option" at bounding box center [423, 268] width 11 height 14
click at [424, 271] on span "Select an option" at bounding box center [425, 269] width 8 height 8
click at [424, 271] on input "Select an option" at bounding box center [425, 269] width 8 height 8
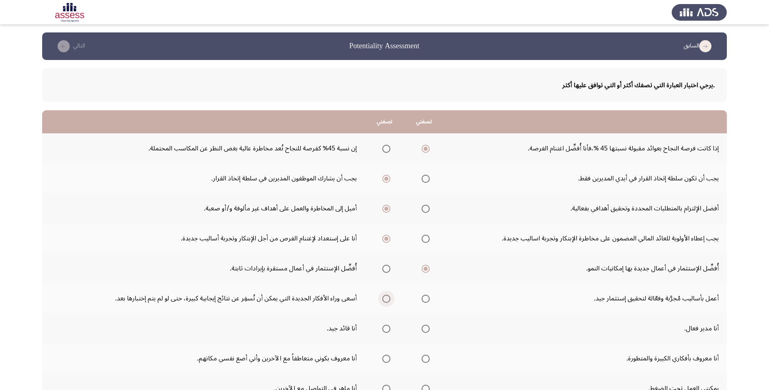
click at [380, 301] on label "Select an option" at bounding box center [384, 299] width 11 height 8
click at [382, 301] on input "Select an option" at bounding box center [386, 299] width 8 height 8
click at [383, 329] on span "Select an option" at bounding box center [386, 329] width 8 height 8
click at [383, 329] on input "Select an option" at bounding box center [386, 329] width 8 height 8
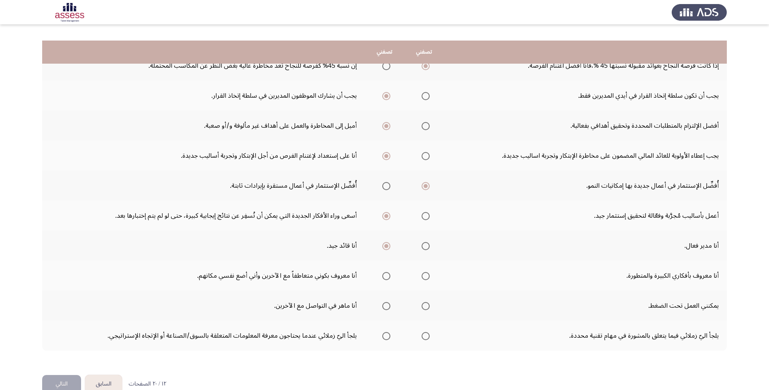
scroll to position [100, 0]
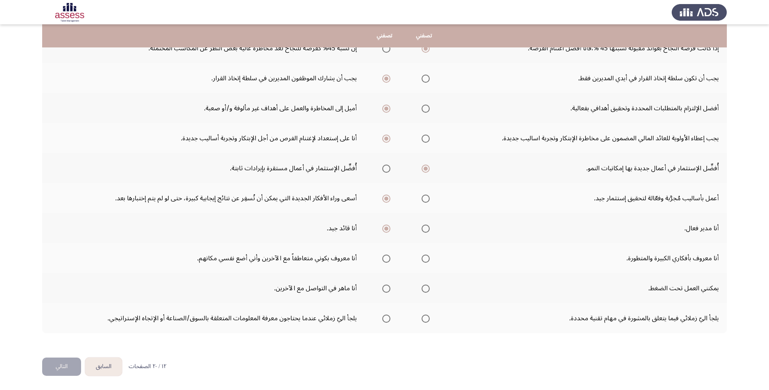
click at [423, 263] on mat-radio-group "Select an option" at bounding box center [423, 258] width 11 height 14
click at [385, 261] on span "Select an option" at bounding box center [386, 258] width 8 height 8
click at [385, 261] on input "Select an option" at bounding box center [386, 258] width 8 height 8
click at [425, 263] on mat-radio-group "Select an option" at bounding box center [423, 258] width 11 height 14
click at [425, 259] on span "Select an option" at bounding box center [425, 258] width 8 height 8
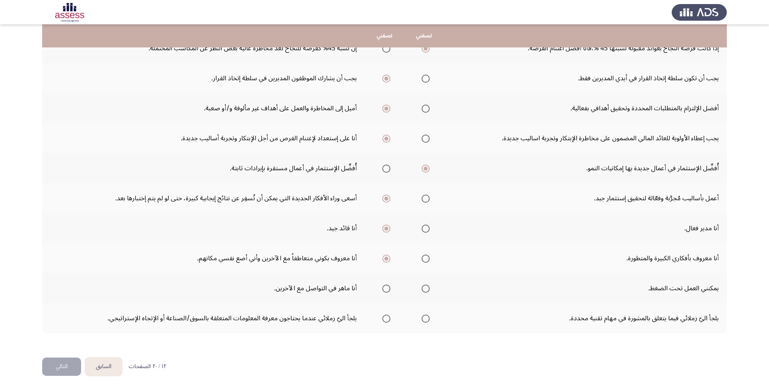
click at [425, 259] on input "Select an option" at bounding box center [425, 258] width 8 height 8
click at [422, 291] on span "Select an option" at bounding box center [425, 288] width 8 height 8
click at [422, 291] on input "Select an option" at bounding box center [425, 288] width 8 height 8
click at [384, 289] on span "Select an option" at bounding box center [386, 288] width 8 height 8
click at [384, 289] on input "Select an option" at bounding box center [386, 288] width 8 height 8
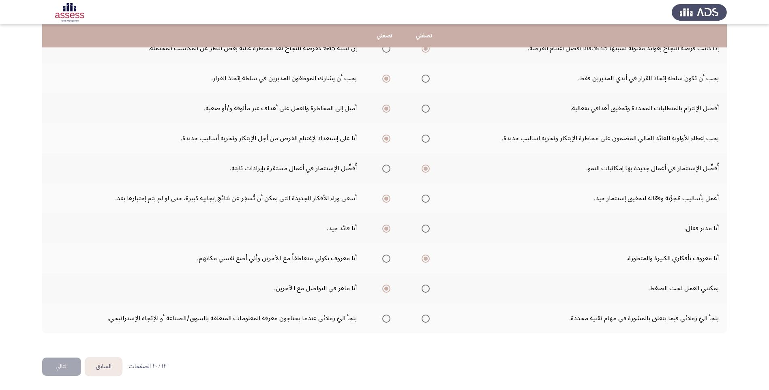
click at [387, 318] on span "Select an option" at bounding box center [386, 318] width 8 height 8
click at [387, 318] on input "Select an option" at bounding box center [386, 318] width 8 height 8
click at [67, 364] on button "التالي" at bounding box center [61, 366] width 39 height 18
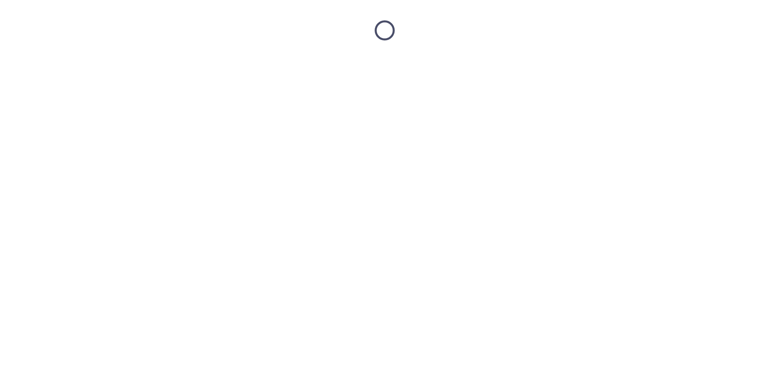
scroll to position [0, 0]
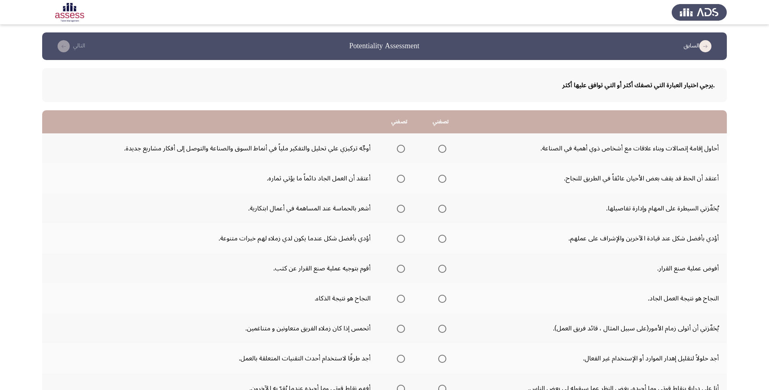
click at [398, 149] on span "Select an option" at bounding box center [401, 149] width 8 height 8
click at [398, 149] on input "Select an option" at bounding box center [401, 149] width 8 height 8
click at [400, 181] on span "Select an option" at bounding box center [401, 179] width 8 height 8
click at [400, 181] on input "Select an option" at bounding box center [401, 179] width 8 height 8
click at [398, 210] on span "Select an option" at bounding box center [401, 209] width 8 height 8
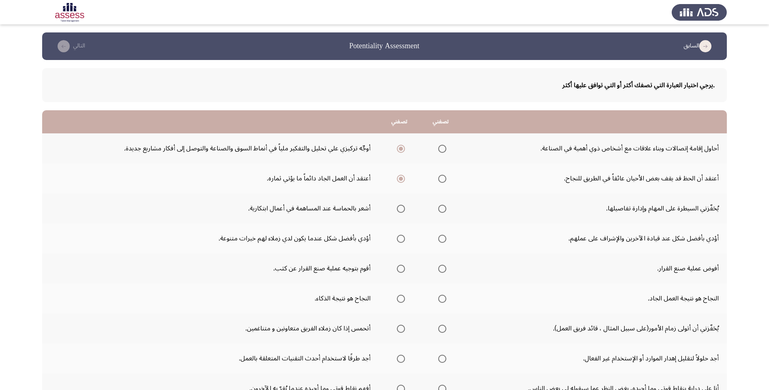
click at [398, 210] on input "Select an option" at bounding box center [401, 209] width 8 height 8
click at [441, 242] on span "Select an option" at bounding box center [442, 239] width 8 height 8
click at [441, 242] on input "Select an option" at bounding box center [442, 239] width 8 height 8
click at [403, 269] on span "Select an option" at bounding box center [401, 269] width 8 height 8
click at [403, 269] on input "Select an option" at bounding box center [401, 269] width 8 height 8
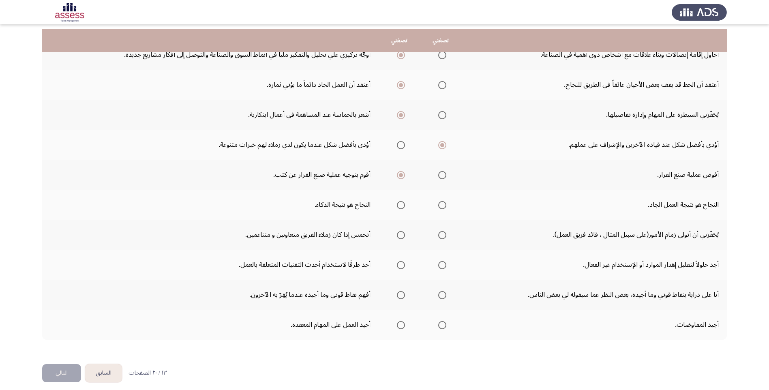
scroll to position [100, 0]
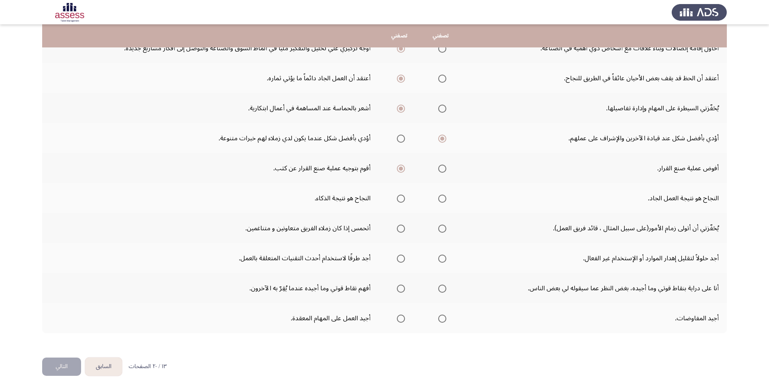
click at [440, 199] on span "Select an option" at bounding box center [442, 198] width 8 height 8
click at [440, 199] on input "Select an option" at bounding box center [442, 198] width 8 height 8
click at [402, 197] on span "Select an option" at bounding box center [401, 198] width 8 height 8
click at [402, 197] on input "Select an option" at bounding box center [401, 198] width 8 height 8
click at [441, 227] on span "Select an option" at bounding box center [442, 228] width 8 height 8
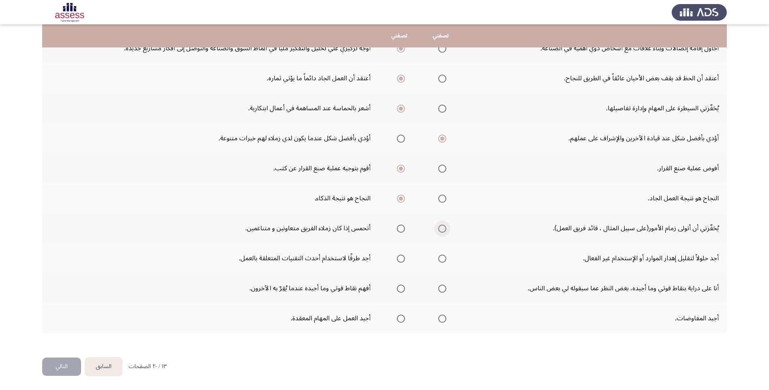
click at [441, 227] on input "Select an option" at bounding box center [442, 228] width 8 height 8
click at [395, 228] on label "Select an option" at bounding box center [398, 228] width 11 height 8
click at [397, 228] on input "Select an option" at bounding box center [401, 228] width 8 height 8
click at [445, 263] on mat-radio-group "Select an option" at bounding box center [440, 258] width 11 height 14
click at [442, 256] on span "Select an option" at bounding box center [442, 258] width 8 height 8
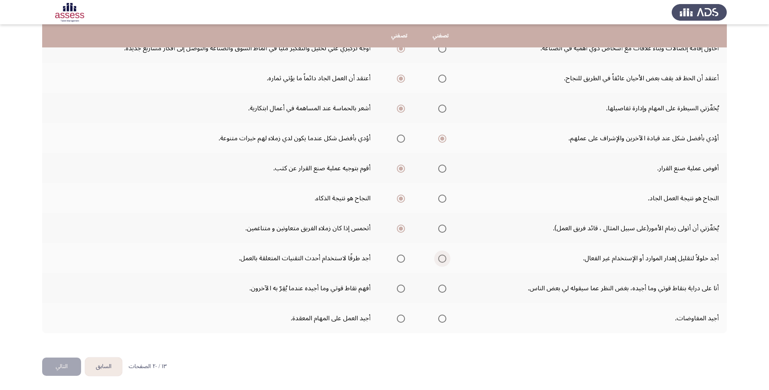
click at [442, 256] on input "Select an option" at bounding box center [442, 258] width 8 height 8
click at [441, 287] on span "Select an option" at bounding box center [442, 288] width 8 height 8
click at [441, 287] on input "Select an option" at bounding box center [442, 288] width 8 height 8
click at [442, 318] on span "Select an option" at bounding box center [442, 318] width 8 height 8
click at [442, 318] on input "Select an option" at bounding box center [442, 318] width 8 height 8
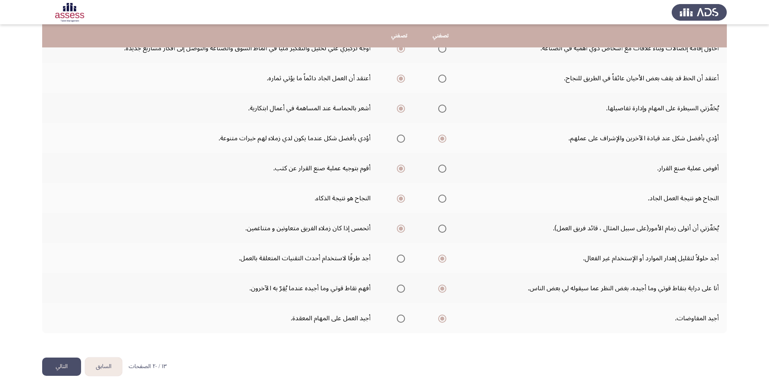
click at [51, 371] on button "التالي" at bounding box center [61, 366] width 39 height 18
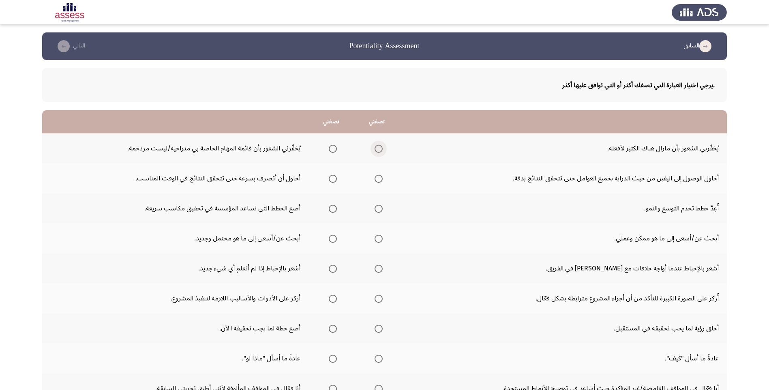
click at [375, 147] on span "Select an option" at bounding box center [378, 149] width 8 height 8
click at [375, 147] on input "Select an option" at bounding box center [378, 149] width 8 height 8
click at [331, 179] on span "Select an option" at bounding box center [333, 179] width 8 height 8
click at [331, 179] on input "Select an option" at bounding box center [333, 179] width 8 height 8
click at [375, 209] on label "Select an option" at bounding box center [376, 209] width 11 height 8
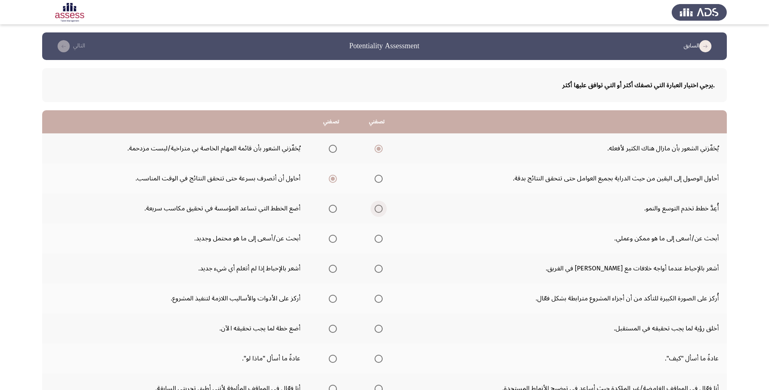
click at [375, 209] on input "Select an option" at bounding box center [378, 209] width 8 height 8
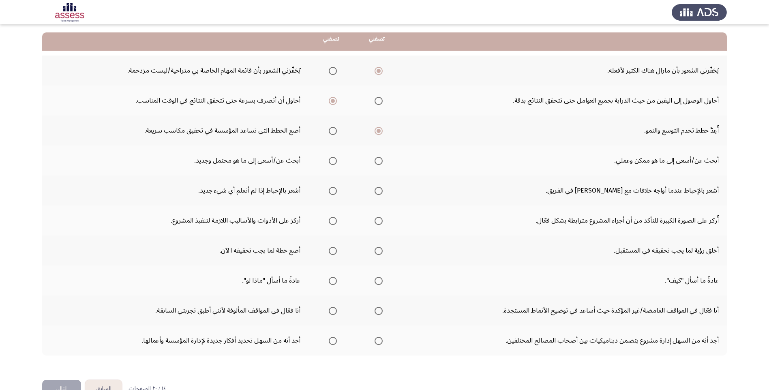
scroll to position [81, 0]
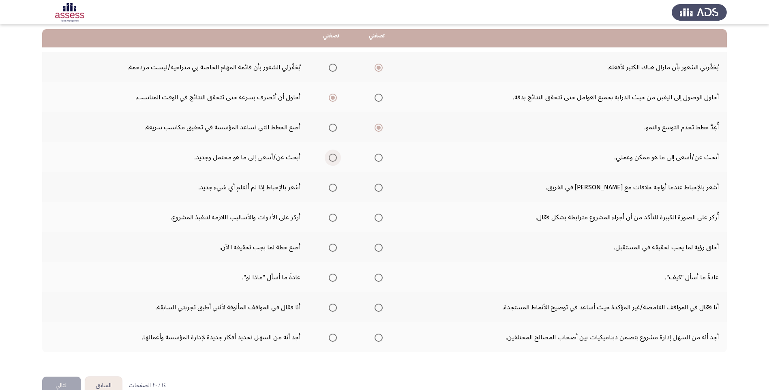
click at [333, 160] on span "Select an option" at bounding box center [333, 158] width 8 height 8
click at [333, 160] on input "Select an option" at bounding box center [333, 158] width 8 height 8
click at [329, 186] on span "Select an option" at bounding box center [333, 188] width 8 height 8
click at [329, 186] on input "Select an option" at bounding box center [333, 188] width 8 height 8
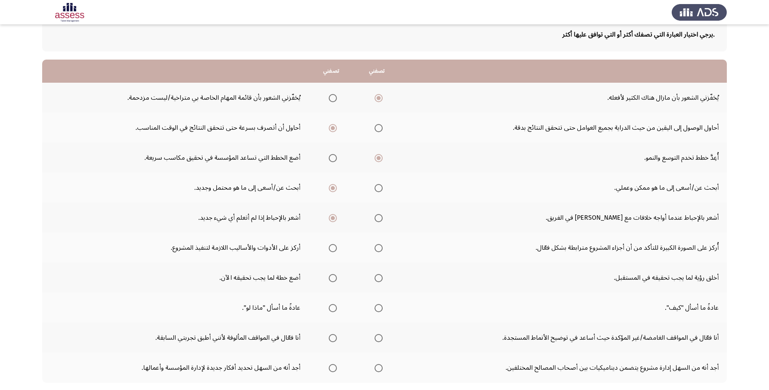
scroll to position [100, 0]
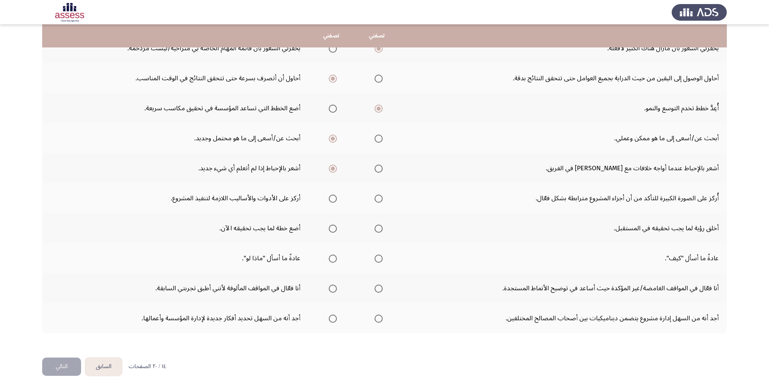
click at [385, 201] on th at bounding box center [377, 198] width 46 height 30
click at [379, 199] on span "Select an option" at bounding box center [378, 198] width 8 height 8
click at [379, 199] on input "Select an option" at bounding box center [378, 198] width 8 height 8
click at [378, 228] on span "Select an option" at bounding box center [378, 228] width 8 height 8
click at [378, 228] on input "Select an option" at bounding box center [378, 228] width 8 height 8
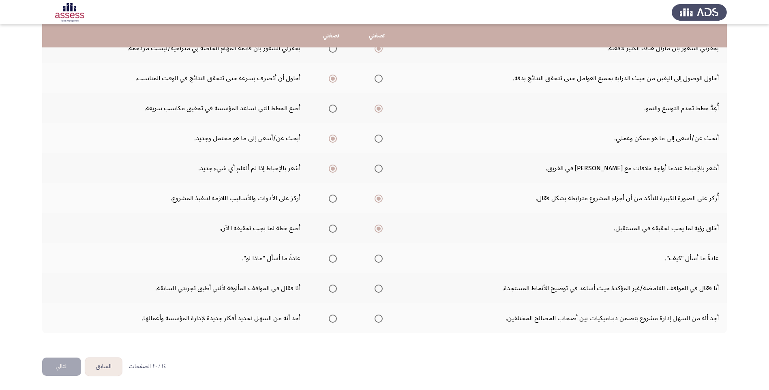
click at [331, 259] on span "Select an option" at bounding box center [333, 258] width 8 height 8
click at [331, 259] on input "Select an option" at bounding box center [333, 258] width 8 height 8
click at [380, 290] on span "Select an option" at bounding box center [378, 288] width 8 height 8
click at [380, 290] on input "Select an option" at bounding box center [378, 288] width 8 height 8
drag, startPoint x: 333, startPoint y: 316, endPoint x: 242, endPoint y: 333, distance: 92.3
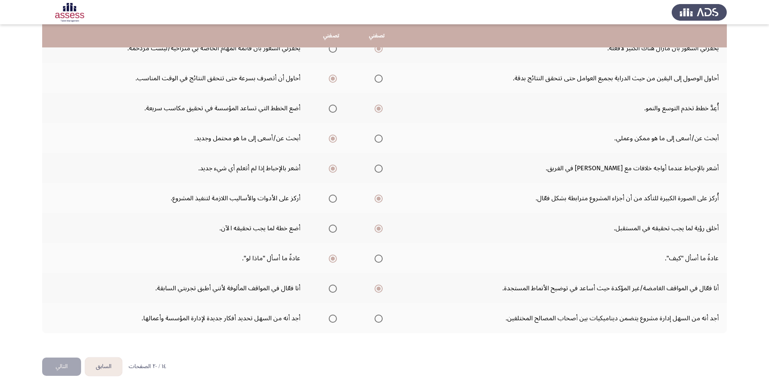
click at [333, 316] on span "Select an option" at bounding box center [333, 318] width 8 height 8
click at [333, 316] on input "Select an option" at bounding box center [333, 318] width 8 height 8
click at [71, 366] on button "التالي" at bounding box center [61, 366] width 39 height 18
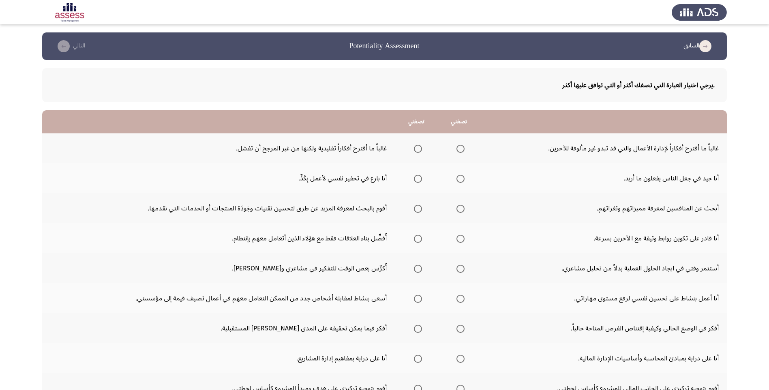
click at [462, 147] on span "Select an option" at bounding box center [460, 149] width 8 height 8
click at [462, 147] on input "Select an option" at bounding box center [460, 149] width 8 height 8
click at [463, 180] on span "Select an option" at bounding box center [460, 179] width 8 height 8
click at [463, 180] on input "Select an option" at bounding box center [460, 179] width 8 height 8
click at [465, 207] on th at bounding box center [459, 208] width 43 height 30
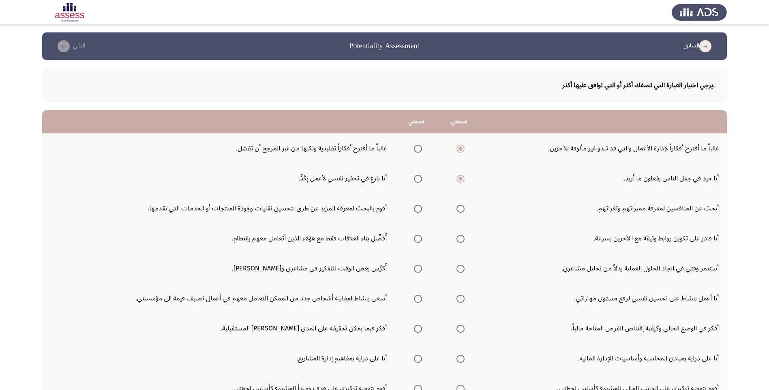
click at [462, 208] on span "Select an option" at bounding box center [460, 209] width 8 height 8
click at [462, 208] on input "Select an option" at bounding box center [460, 209] width 8 height 8
click at [461, 243] on mat-radio-group "Select an option" at bounding box center [458, 238] width 11 height 14
click at [460, 240] on span "Select an option" at bounding box center [460, 239] width 8 height 8
click at [460, 240] on input "Select an option" at bounding box center [460, 239] width 8 height 8
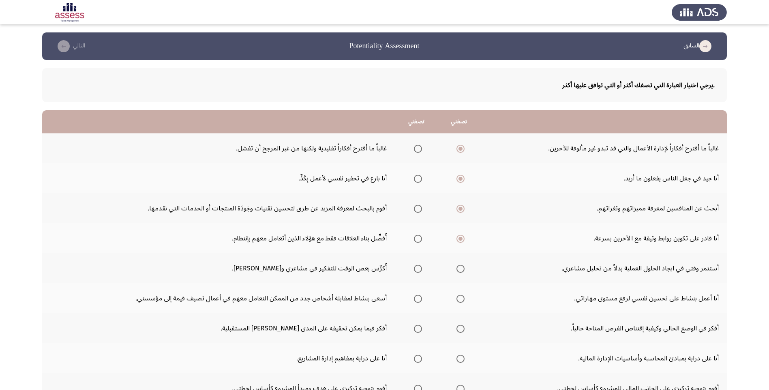
click at [485, 234] on td "أنا قادر على تكوين روابط وثيقة مع الآخرين بسرعة." at bounding box center [603, 238] width 246 height 30
click at [457, 269] on span "Select an option" at bounding box center [460, 269] width 8 height 8
click at [457, 269] on input "Select an option" at bounding box center [460, 269] width 8 height 8
click at [416, 300] on span "Select an option" at bounding box center [418, 299] width 8 height 8
click at [416, 300] on input "Select an option" at bounding box center [418, 299] width 8 height 8
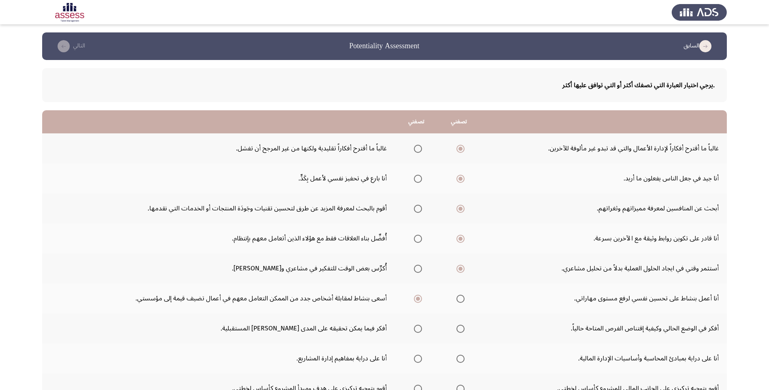
click at [416, 327] on span "Select an option" at bounding box center [418, 329] width 8 height 8
click at [416, 327] on input "Select an option" at bounding box center [418, 329] width 8 height 8
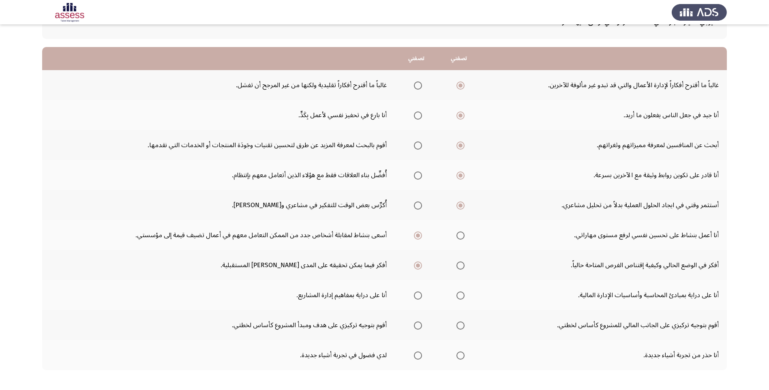
scroll to position [81, 0]
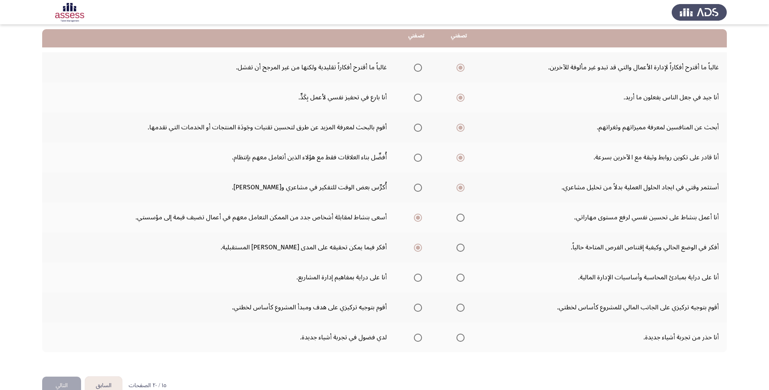
click at [462, 276] on span "Select an option" at bounding box center [460, 278] width 8 height 8
click at [462, 276] on input "Select an option" at bounding box center [460, 278] width 8 height 8
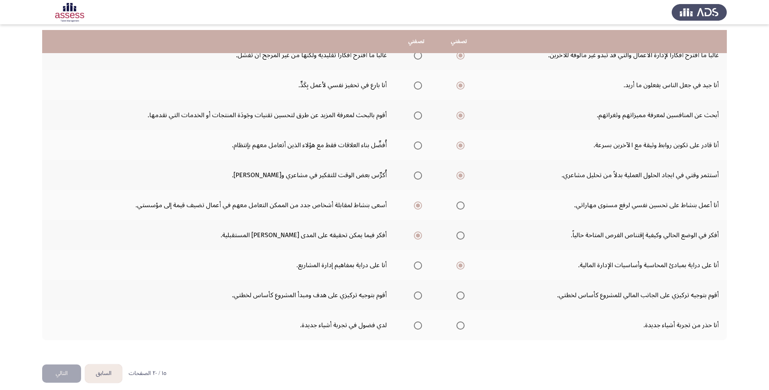
scroll to position [100, 0]
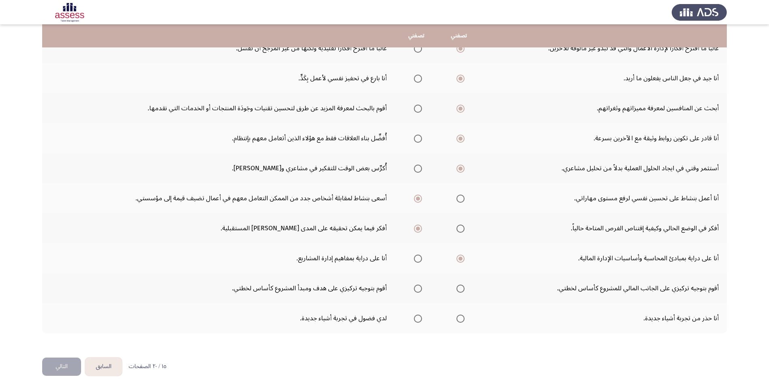
click at [417, 263] on mat-radio-group "Select an option" at bounding box center [415, 258] width 11 height 14
click at [418, 259] on span "Select an option" at bounding box center [418, 259] width 0 height 0
click at [418, 258] on input "Select an option" at bounding box center [418, 258] width 8 height 8
click at [464, 286] on span "Select an option" at bounding box center [460, 288] width 8 height 8
click at [464, 286] on input "Select an option" at bounding box center [460, 288] width 8 height 8
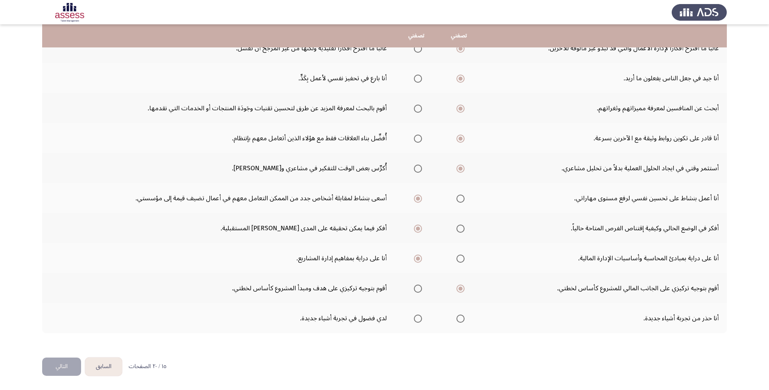
click at [419, 290] on span "Select an option" at bounding box center [418, 288] width 8 height 8
click at [419, 290] on input "Select an option" at bounding box center [418, 288] width 8 height 8
click at [416, 321] on span "Select an option" at bounding box center [418, 318] width 8 height 8
click at [416, 321] on input "Select an option" at bounding box center [418, 318] width 8 height 8
click at [68, 370] on button "التالي" at bounding box center [61, 366] width 39 height 18
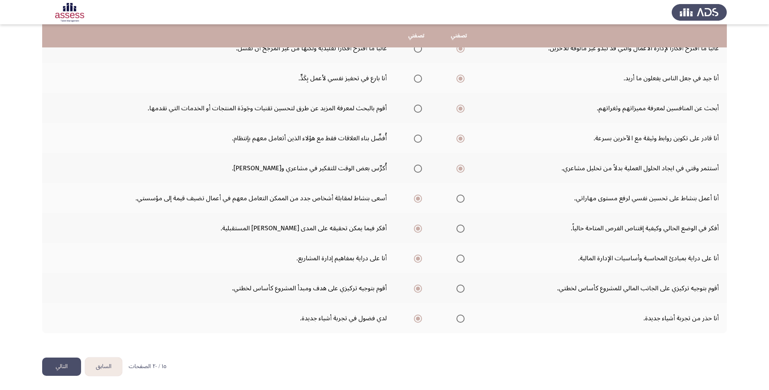
scroll to position [0, 0]
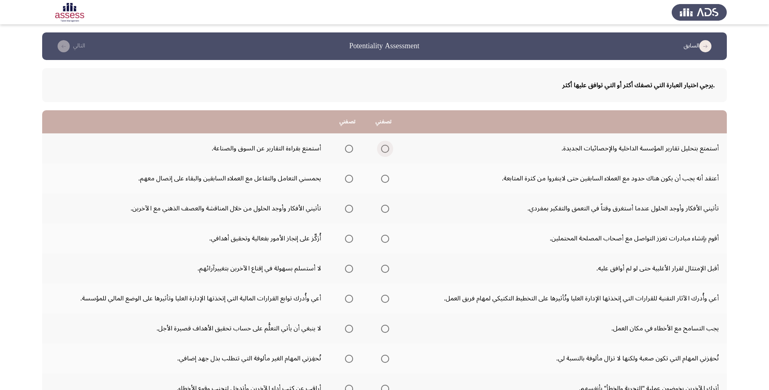
click at [379, 151] on label "Select an option" at bounding box center [383, 149] width 11 height 8
click at [381, 151] on input "Select an option" at bounding box center [385, 149] width 8 height 8
click at [347, 152] on span "Select an option" at bounding box center [349, 149] width 8 height 8
click at [347, 152] on input "Select an option" at bounding box center [349, 149] width 8 height 8
click at [348, 177] on span "Select an option" at bounding box center [349, 179] width 8 height 8
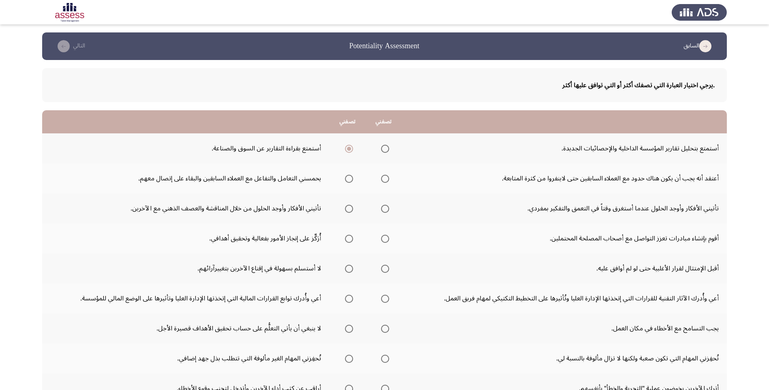
click at [348, 177] on input "Select an option" at bounding box center [349, 179] width 8 height 8
click at [348, 207] on span "Select an option" at bounding box center [349, 209] width 8 height 8
click at [348, 207] on input "Select an option" at bounding box center [349, 209] width 8 height 8
click at [387, 237] on span "Select an option" at bounding box center [385, 239] width 8 height 8
click at [387, 237] on input "Select an option" at bounding box center [385, 239] width 8 height 8
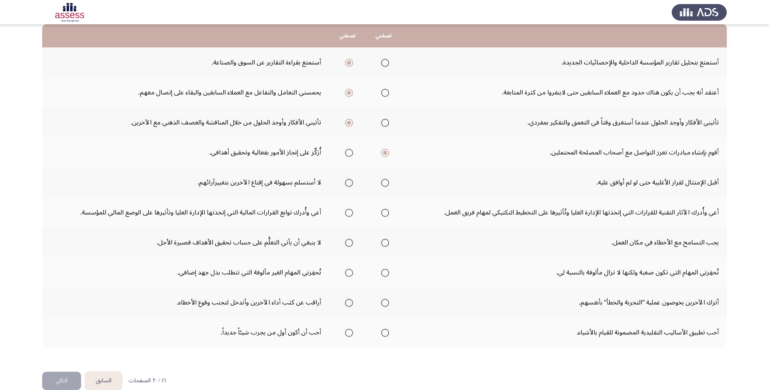
scroll to position [100, 0]
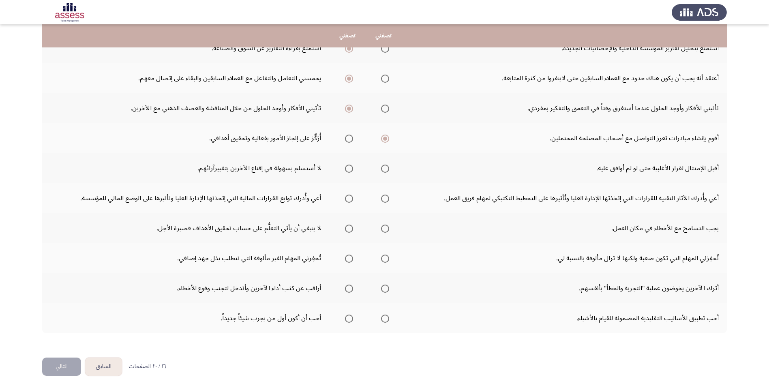
click at [345, 168] on span "Select an option" at bounding box center [349, 169] width 8 height 8
click at [345, 168] on input "Select an option" at bounding box center [349, 169] width 8 height 8
click at [384, 166] on span "Select an option" at bounding box center [385, 169] width 8 height 8
click at [384, 166] on input "Select an option" at bounding box center [385, 169] width 8 height 8
click at [349, 174] on mat-radio-group "Select an option" at bounding box center [347, 168] width 11 height 14
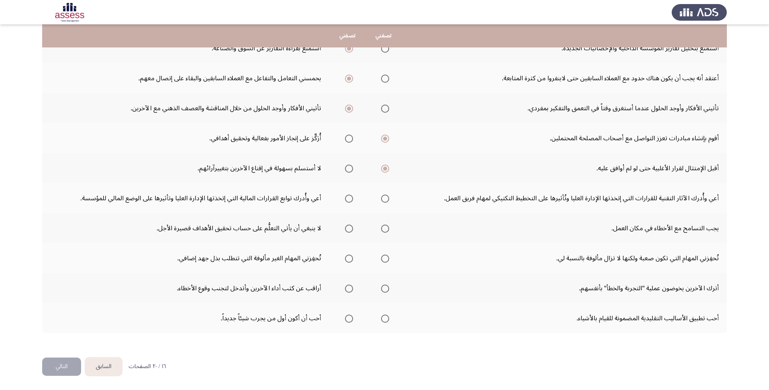
click at [349, 171] on span "Select an option" at bounding box center [349, 169] width 8 height 8
click at [349, 171] on input "Select an option" at bounding box center [349, 169] width 8 height 8
click at [384, 197] on span "Select an option" at bounding box center [385, 198] width 8 height 8
click at [384, 197] on input "Select an option" at bounding box center [385, 198] width 8 height 8
click at [347, 198] on span "Select an option" at bounding box center [349, 198] width 8 height 8
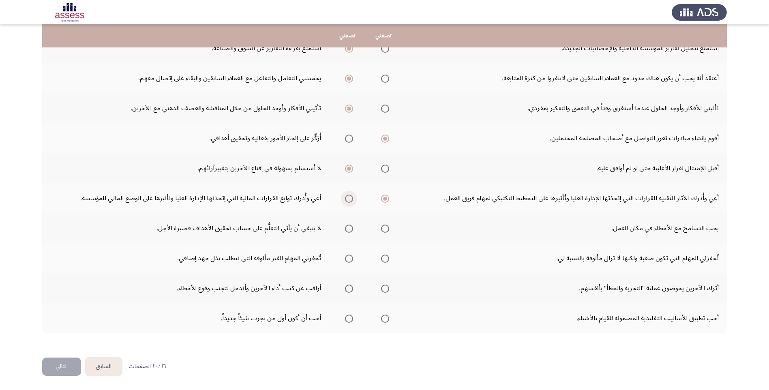
click at [347, 198] on input "Select an option" at bounding box center [349, 198] width 8 height 8
click at [386, 227] on span "Select an option" at bounding box center [385, 228] width 8 height 8
click at [386, 227] on input "Select an option" at bounding box center [385, 228] width 8 height 8
click at [346, 259] on span "Select an option" at bounding box center [349, 258] width 8 height 8
click at [346, 259] on input "Select an option" at bounding box center [349, 258] width 8 height 8
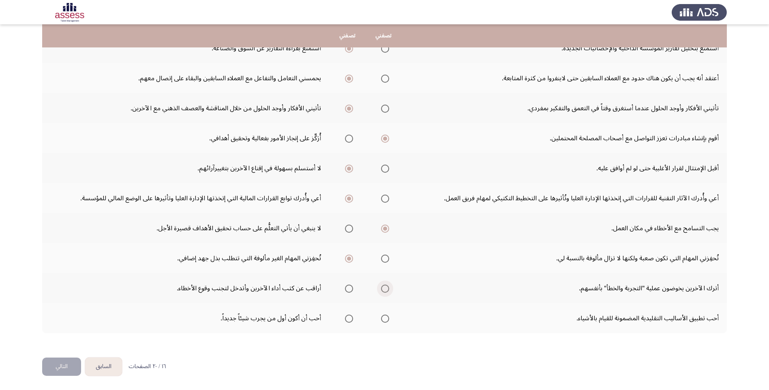
click at [383, 290] on span "Select an option" at bounding box center [385, 288] width 8 height 8
click at [383, 290] on input "Select an option" at bounding box center [385, 288] width 8 height 8
click at [349, 318] on span "Select an option" at bounding box center [349, 318] width 8 height 8
click at [349, 318] on input "Select an option" at bounding box center [349, 318] width 8 height 8
click at [61, 364] on button "التالي" at bounding box center [61, 366] width 39 height 18
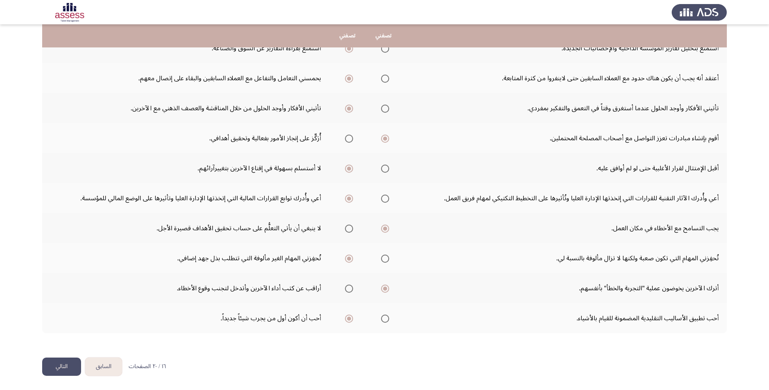
scroll to position [0, 0]
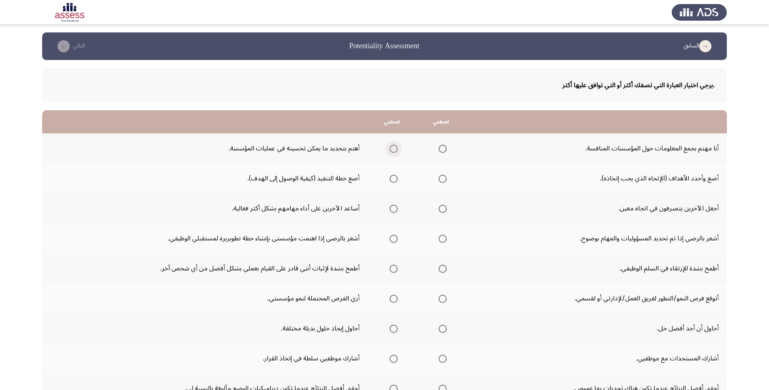
click at [395, 150] on span "Select an option" at bounding box center [393, 149] width 8 height 8
click at [395, 150] on input "Select an option" at bounding box center [393, 149] width 8 height 8
click at [392, 177] on span "Select an option" at bounding box center [393, 179] width 8 height 8
click at [392, 177] on input "Select an option" at bounding box center [393, 179] width 8 height 8
click at [391, 208] on span "Select an option" at bounding box center [393, 209] width 8 height 8
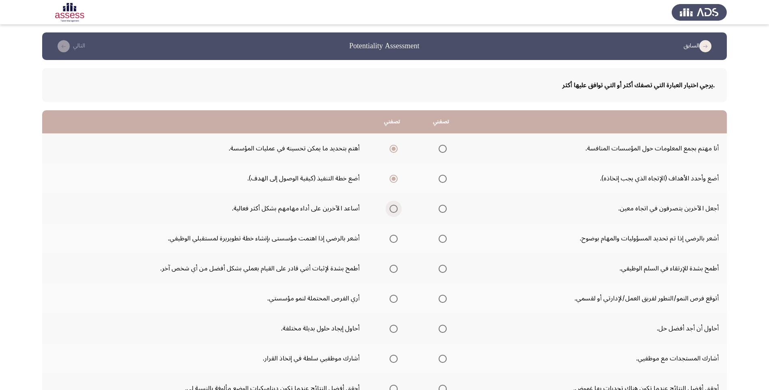
click at [391, 208] on input "Select an option" at bounding box center [393, 209] width 8 height 8
click at [394, 237] on span "Select an option" at bounding box center [393, 239] width 8 height 8
click at [394, 237] on input "Select an option" at bounding box center [393, 239] width 8 height 8
click at [442, 240] on span "Select an option" at bounding box center [442, 239] width 8 height 8
click at [442, 240] on input "Select an option" at bounding box center [442, 239] width 8 height 8
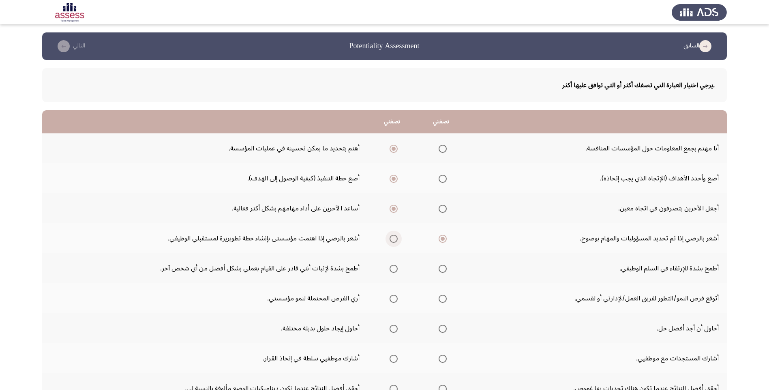
click at [392, 241] on span "Select an option" at bounding box center [393, 239] width 8 height 8
click at [392, 241] on input "Select an option" at bounding box center [393, 239] width 8 height 8
click at [434, 268] on th at bounding box center [441, 268] width 49 height 30
click at [442, 270] on span "Select an option" at bounding box center [442, 269] width 8 height 8
click at [442, 270] on input "Select an option" at bounding box center [442, 269] width 8 height 8
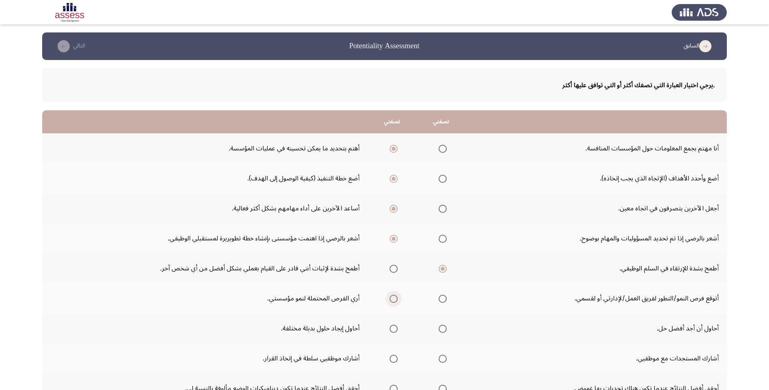
click at [391, 298] on span "Select an option" at bounding box center [393, 299] width 8 height 8
click at [391, 298] on input "Select an option" at bounding box center [393, 299] width 8 height 8
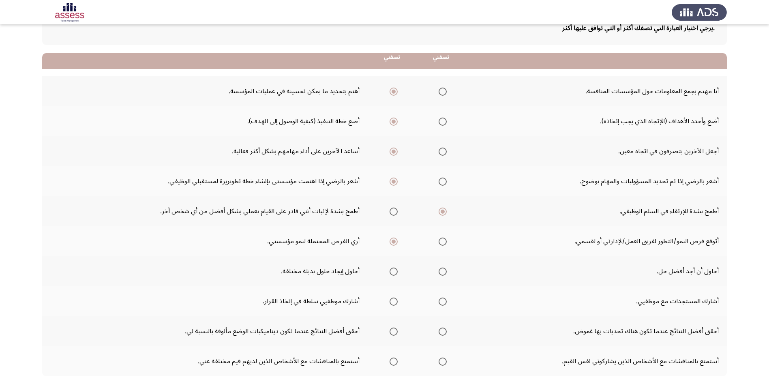
scroll to position [81, 0]
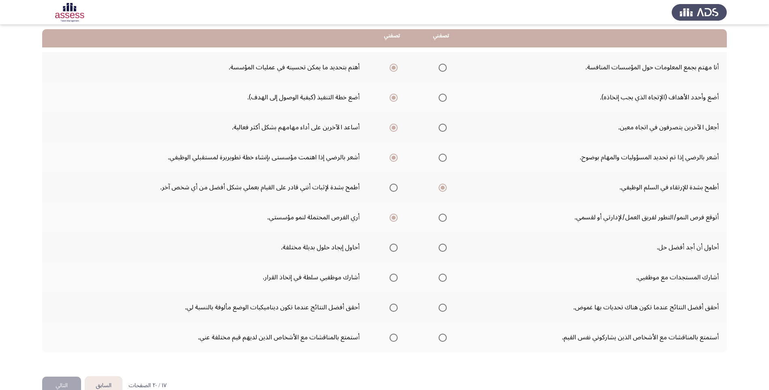
click at [439, 247] on span "Select an option" at bounding box center [442, 248] width 8 height 8
click at [439, 247] on input "Select an option" at bounding box center [442, 248] width 8 height 8
click at [397, 277] on th at bounding box center [392, 277] width 49 height 30
click at [396, 277] on span "Select an option" at bounding box center [393, 278] width 8 height 8
click at [396, 277] on input "Select an option" at bounding box center [393, 278] width 8 height 8
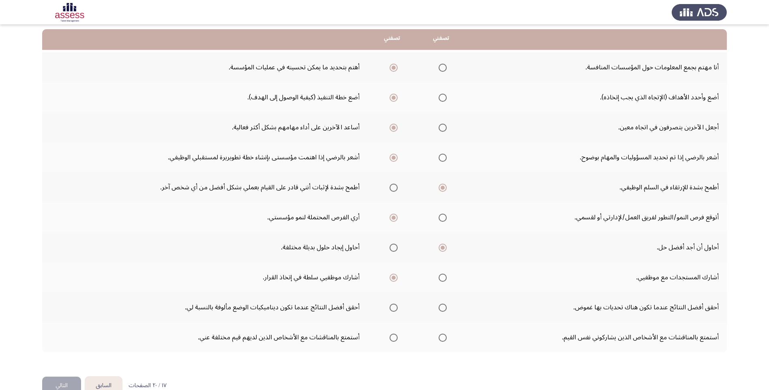
scroll to position [100, 0]
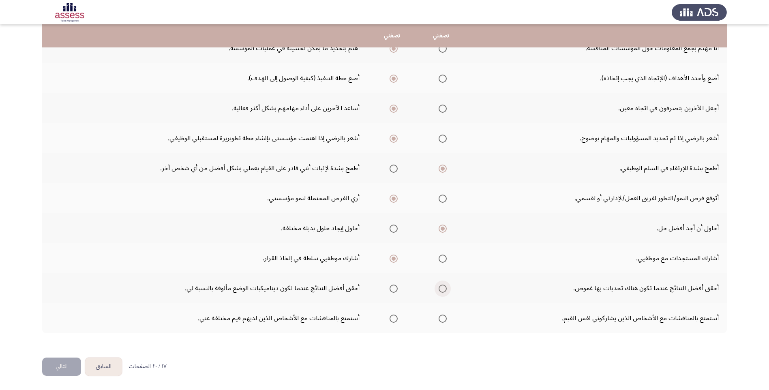
click at [440, 286] on span "Select an option" at bounding box center [442, 288] width 8 height 8
click at [440, 286] on input "Select an option" at bounding box center [442, 288] width 8 height 8
drag, startPoint x: 393, startPoint y: 317, endPoint x: 319, endPoint y: 338, distance: 76.6
click at [392, 317] on span "Select an option" at bounding box center [393, 318] width 8 height 8
click at [392, 317] on input "Select an option" at bounding box center [393, 318] width 8 height 8
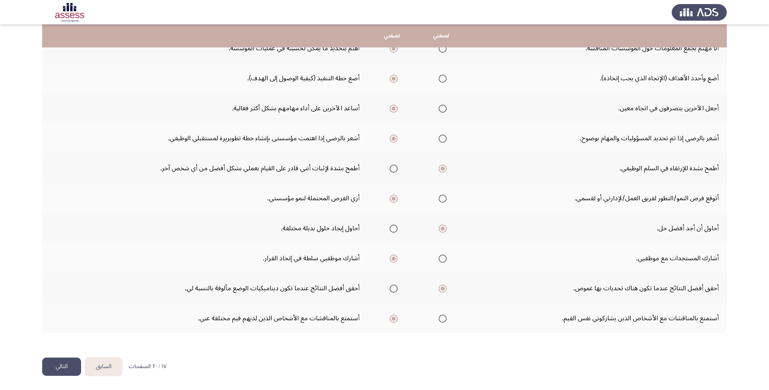
click at [62, 363] on button "التالي" at bounding box center [61, 366] width 39 height 18
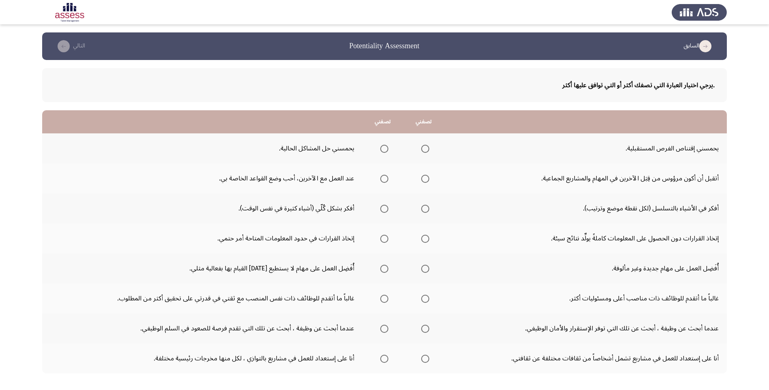
click at [423, 152] on span "Select an option" at bounding box center [425, 149] width 8 height 8
click at [423, 152] on input "Select an option" at bounding box center [425, 149] width 8 height 8
click at [386, 180] on span "Select an option" at bounding box center [384, 179] width 8 height 8
click at [386, 180] on input "Select an option" at bounding box center [384, 179] width 8 height 8
click at [393, 210] on th at bounding box center [382, 208] width 41 height 30
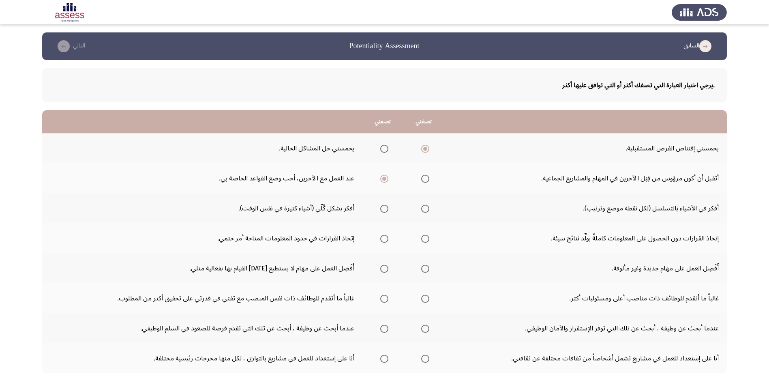
click at [387, 210] on span "Select an option" at bounding box center [384, 209] width 8 height 8
click at [387, 210] on input "Select an option" at bounding box center [384, 209] width 8 height 8
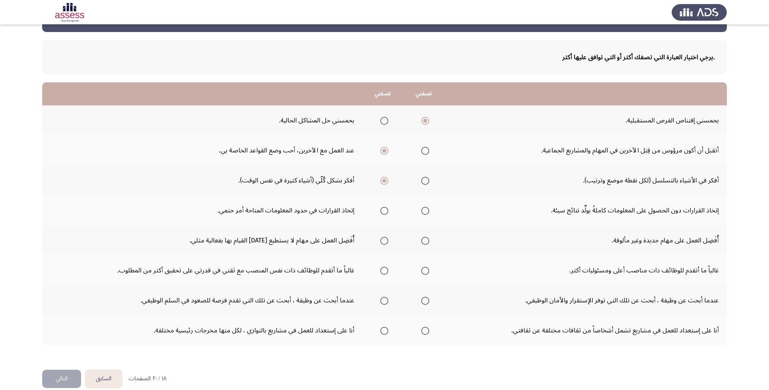
scroll to position [40, 0]
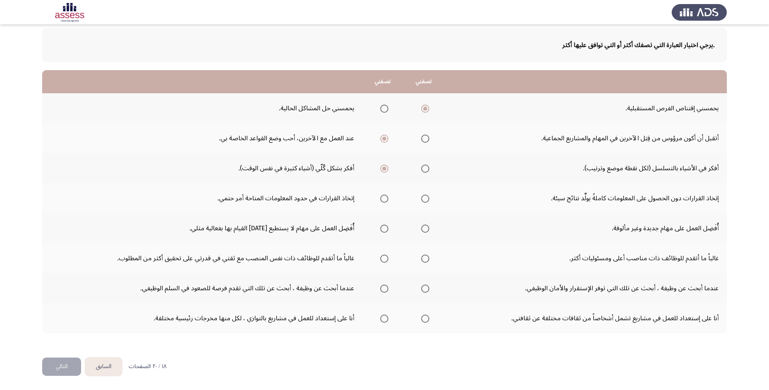
click at [425, 199] on span "Select an option" at bounding box center [425, 198] width 8 height 8
click at [425, 199] on input "Select an option" at bounding box center [425, 198] width 8 height 8
click at [428, 232] on span "Select an option" at bounding box center [425, 228] width 8 height 8
click at [428, 232] on input "Select an option" at bounding box center [425, 228] width 8 height 8
click at [427, 258] on span "Select an option" at bounding box center [425, 258] width 8 height 8
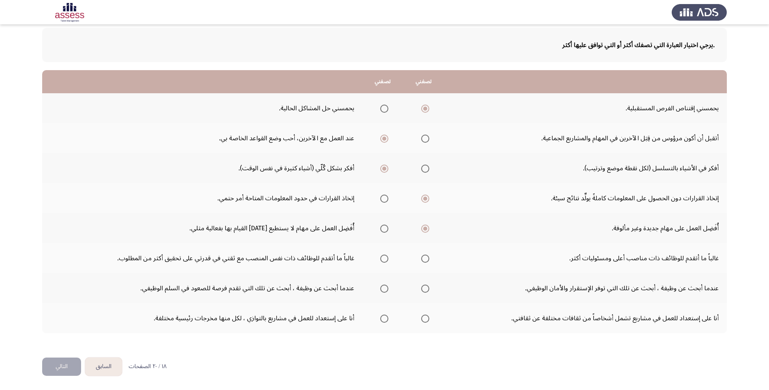
click at [427, 258] on input "Select an option" at bounding box center [425, 258] width 8 height 8
click at [386, 291] on span "Select an option" at bounding box center [384, 288] width 8 height 8
click at [386, 291] on input "Select an option" at bounding box center [384, 288] width 8 height 8
click at [427, 318] on span "Select an option" at bounding box center [425, 318] width 8 height 8
click at [427, 318] on input "Select an option" at bounding box center [425, 318] width 8 height 8
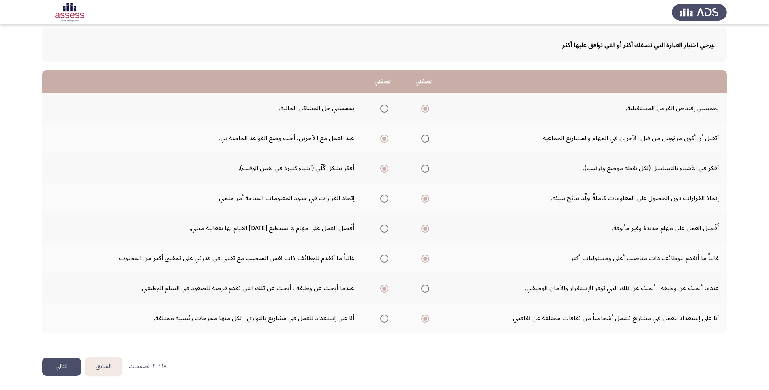
click at [48, 367] on button "التالي" at bounding box center [61, 366] width 39 height 18
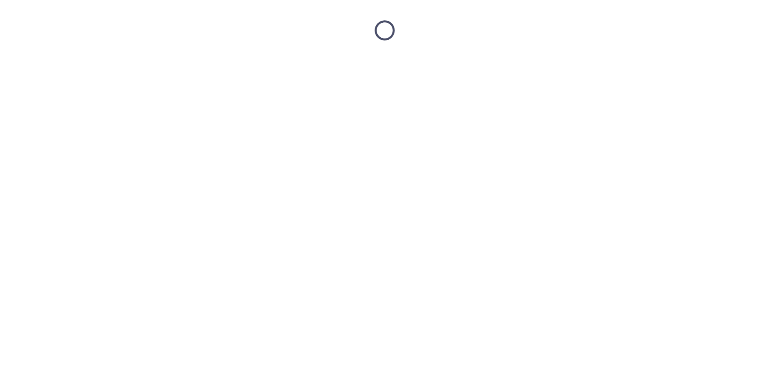
scroll to position [0, 0]
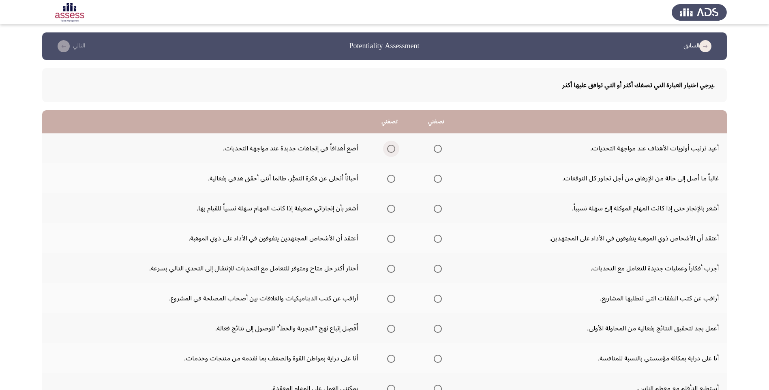
click at [390, 148] on span "Select an option" at bounding box center [391, 149] width 8 height 8
click at [390, 148] on input "Select an option" at bounding box center [391, 149] width 8 height 8
click at [390, 179] on span "Select an option" at bounding box center [391, 179] width 8 height 8
click at [390, 179] on input "Select an option" at bounding box center [391, 179] width 8 height 8
click at [389, 207] on span "Select an option" at bounding box center [391, 209] width 8 height 8
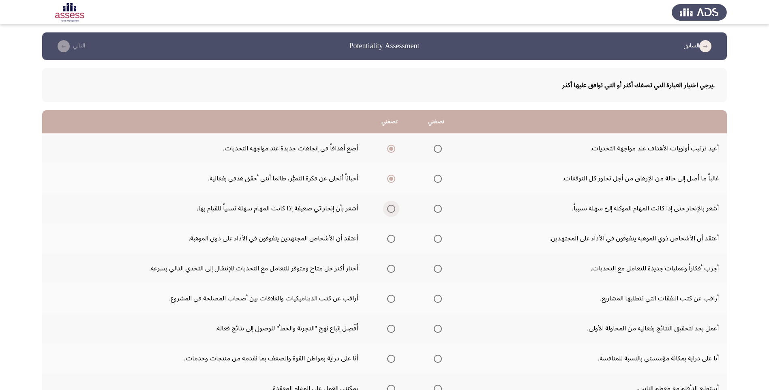
click at [389, 207] on input "Select an option" at bounding box center [391, 209] width 8 height 8
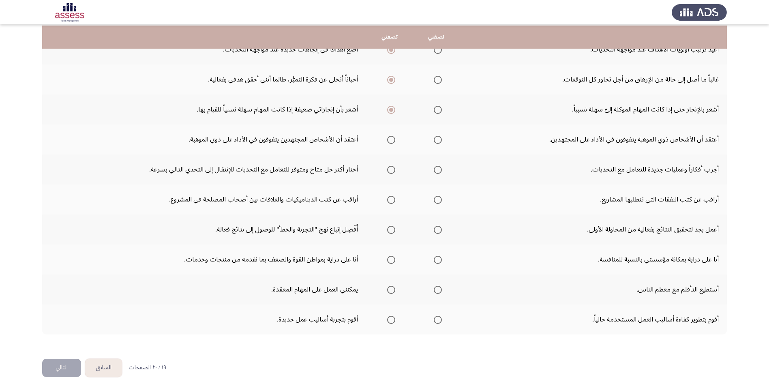
scroll to position [100, 0]
click at [436, 139] on span "Select an option" at bounding box center [438, 139] width 8 height 8
click at [436, 139] on input "Select an option" at bounding box center [438, 139] width 8 height 8
click at [434, 171] on span "Select an option" at bounding box center [438, 169] width 8 height 8
click at [434, 171] on input "Select an option" at bounding box center [438, 169] width 8 height 8
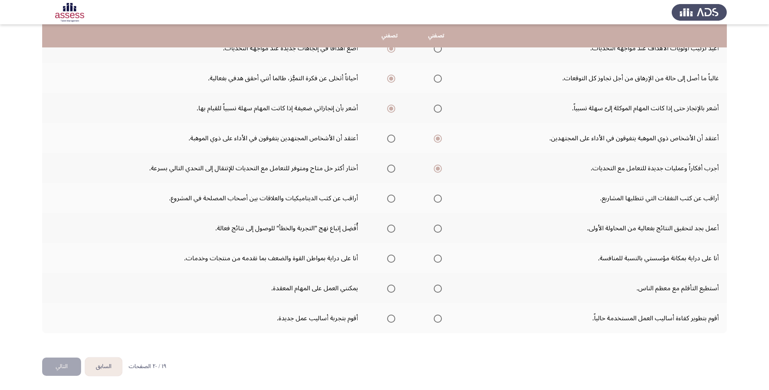
click at [387, 197] on span "Select an option" at bounding box center [391, 198] width 8 height 8
click at [387, 197] on input "Select an option" at bounding box center [391, 198] width 8 height 8
click at [437, 229] on span "Select an option" at bounding box center [438, 228] width 8 height 8
click at [437, 229] on input "Select an option" at bounding box center [438, 228] width 8 height 8
click at [437, 258] on span "Select an option" at bounding box center [438, 258] width 8 height 8
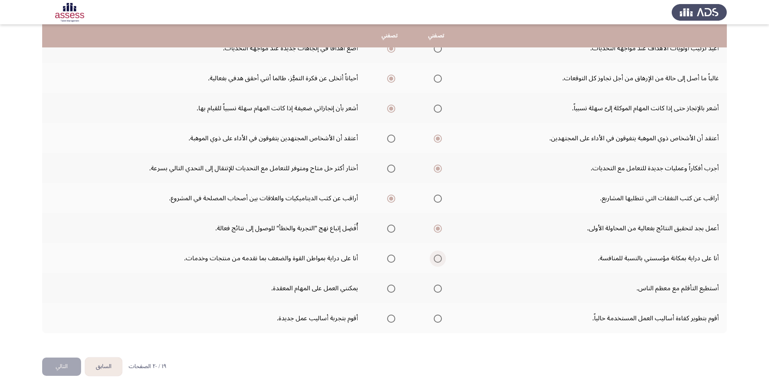
click at [437, 258] on input "Select an option" at bounding box center [438, 258] width 8 height 8
click at [434, 286] on span "Select an option" at bounding box center [438, 288] width 8 height 8
click at [434, 286] on input "Select an option" at bounding box center [438, 288] width 8 height 8
click at [387, 291] on span "Select an option" at bounding box center [391, 288] width 8 height 8
click at [387, 291] on input "Select an option" at bounding box center [391, 288] width 8 height 8
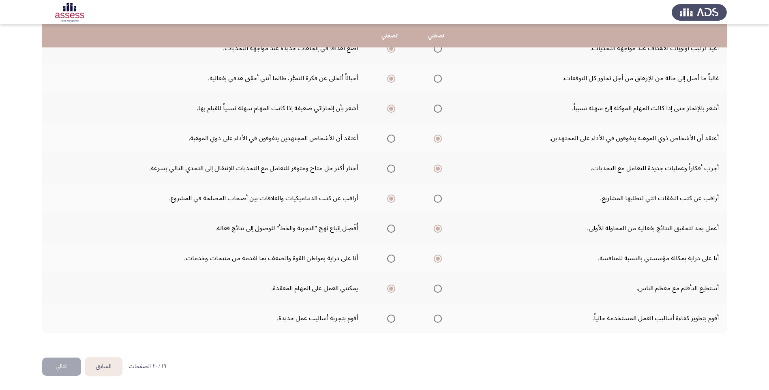
click at [430, 323] on mat-radio-group "Select an option" at bounding box center [435, 318] width 11 height 14
click at [389, 320] on span "Select an option" at bounding box center [391, 318] width 8 height 8
click at [389, 320] on input "Select an option" at bounding box center [391, 318] width 8 height 8
click at [65, 361] on button "التالي" at bounding box center [61, 366] width 39 height 18
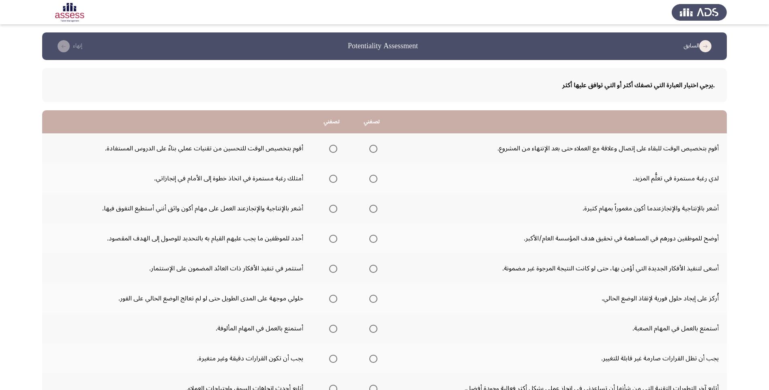
click at [368, 149] on label "Select an option" at bounding box center [371, 149] width 11 height 8
click at [369, 149] on input "Select an option" at bounding box center [373, 149] width 8 height 8
click at [372, 179] on span "Select an option" at bounding box center [373, 179] width 8 height 8
click at [372, 179] on input "Select an option" at bounding box center [373, 179] width 8 height 8
click at [382, 207] on th at bounding box center [371, 208] width 40 height 30
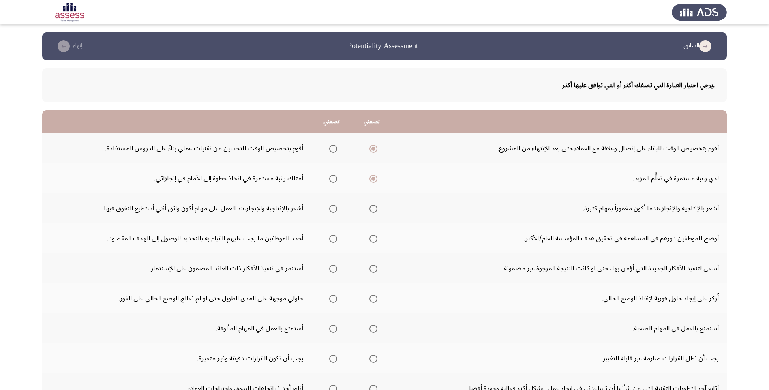
click at [377, 208] on span "Select an option" at bounding box center [373, 209] width 8 height 8
click at [377, 208] on input "Select an option" at bounding box center [373, 209] width 8 height 8
click at [374, 240] on span "Select an option" at bounding box center [373, 239] width 8 height 8
click at [374, 240] on input "Select an option" at bounding box center [373, 239] width 8 height 8
click at [376, 270] on span "Select an option" at bounding box center [373, 269] width 8 height 8
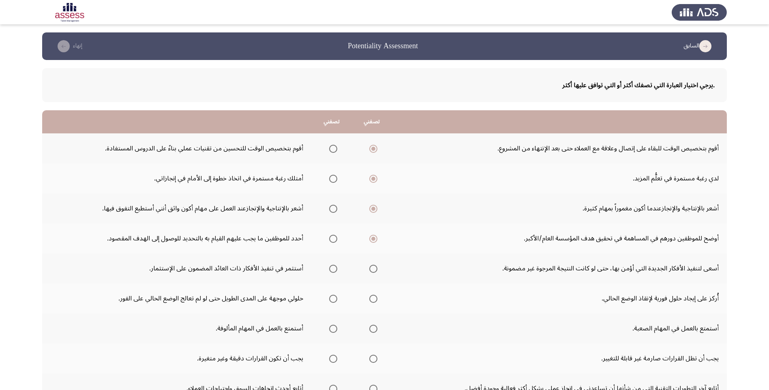
click at [376, 270] on input "Select an option" at bounding box center [373, 269] width 8 height 8
click at [331, 268] on span "Select an option" at bounding box center [333, 269] width 8 height 8
click at [331, 268] on input "Select an option" at bounding box center [333, 269] width 8 height 8
click at [336, 297] on span "Select an option" at bounding box center [333, 299] width 8 height 8
click at [336, 297] on input "Select an option" at bounding box center [333, 299] width 8 height 8
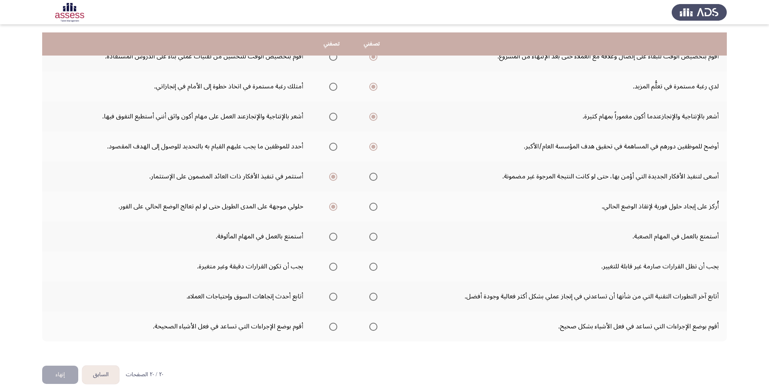
scroll to position [100, 0]
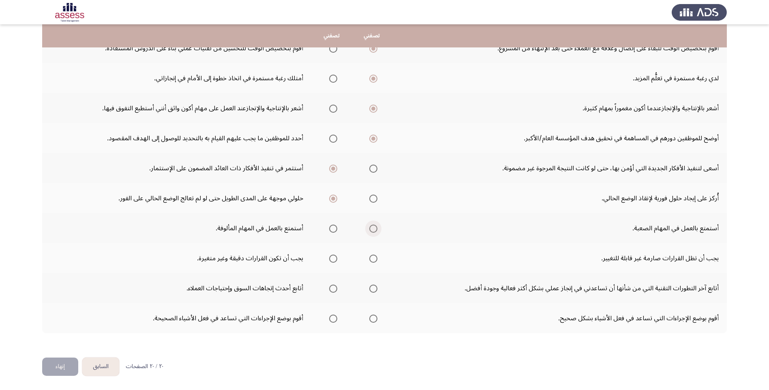
click at [376, 231] on span "Select an option" at bounding box center [373, 228] width 8 height 8
click at [376, 231] on input "Select an option" at bounding box center [373, 228] width 8 height 8
click at [376, 259] on span "Select an option" at bounding box center [373, 258] width 8 height 8
click at [376, 259] on input "Select an option" at bounding box center [373, 258] width 8 height 8
click at [332, 288] on span "Select an option" at bounding box center [333, 288] width 8 height 8
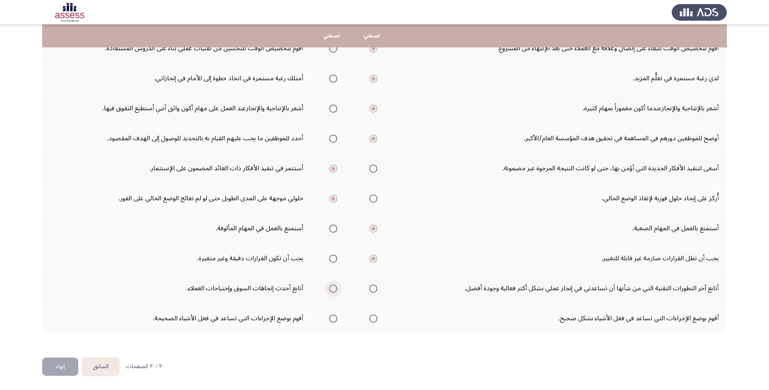
click at [332, 288] on input "Select an option" at bounding box center [333, 288] width 8 height 8
click at [372, 319] on span "Select an option" at bounding box center [373, 318] width 8 height 8
click at [372, 319] on input "Select an option" at bounding box center [373, 318] width 8 height 8
click at [53, 377] on html "السابق Potentiality Assessment إنهاء .يرجي اختيار العبارة التي تصفك أكثر أو الت…" at bounding box center [384, 145] width 769 height 490
click at [54, 372] on button "إنهاء" at bounding box center [60, 366] width 36 height 18
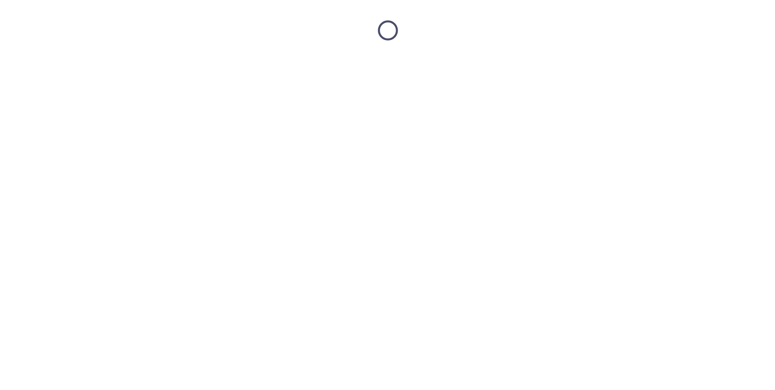
scroll to position [0, 0]
